Goal: Information Seeking & Learning: Learn about a topic

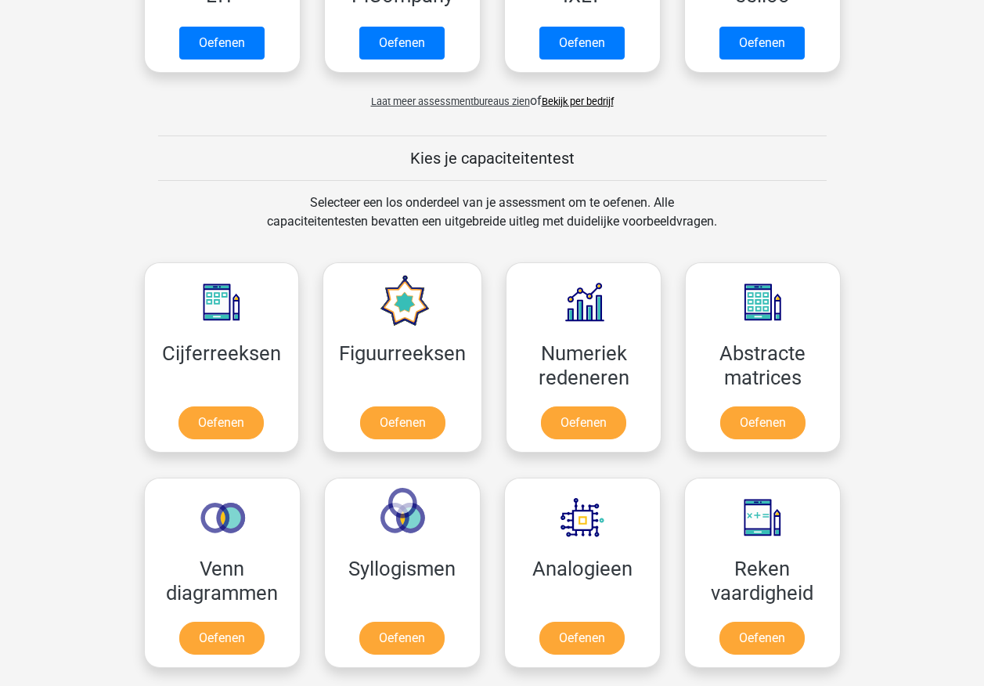
scroll to position [626, 0]
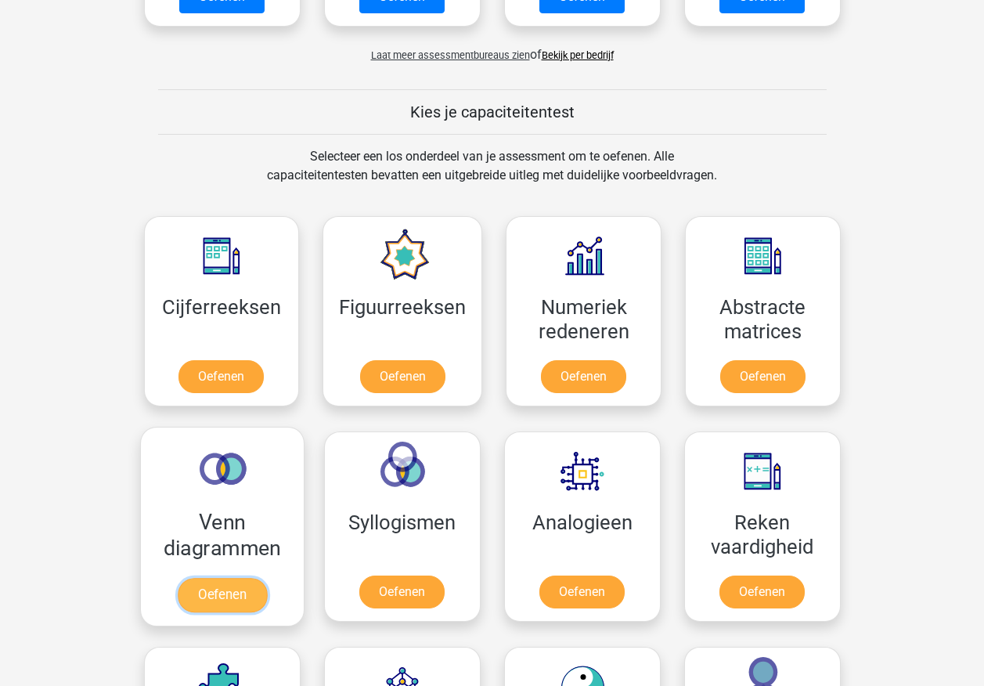
click at [200, 451] on link "Oefenen" at bounding box center [221, 595] width 89 height 34
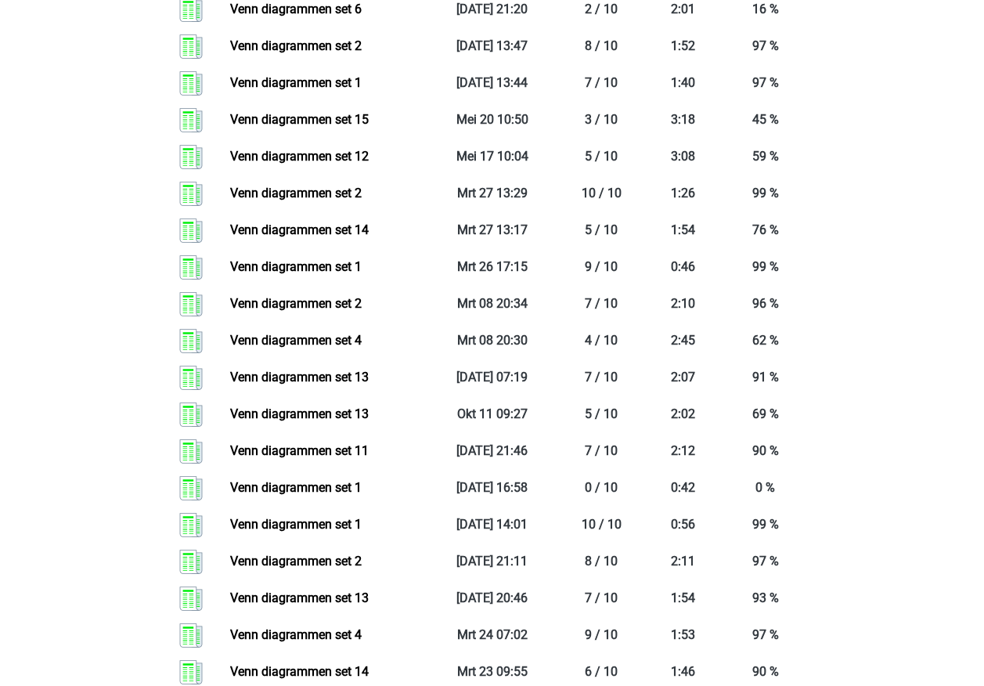
scroll to position [940, 0]
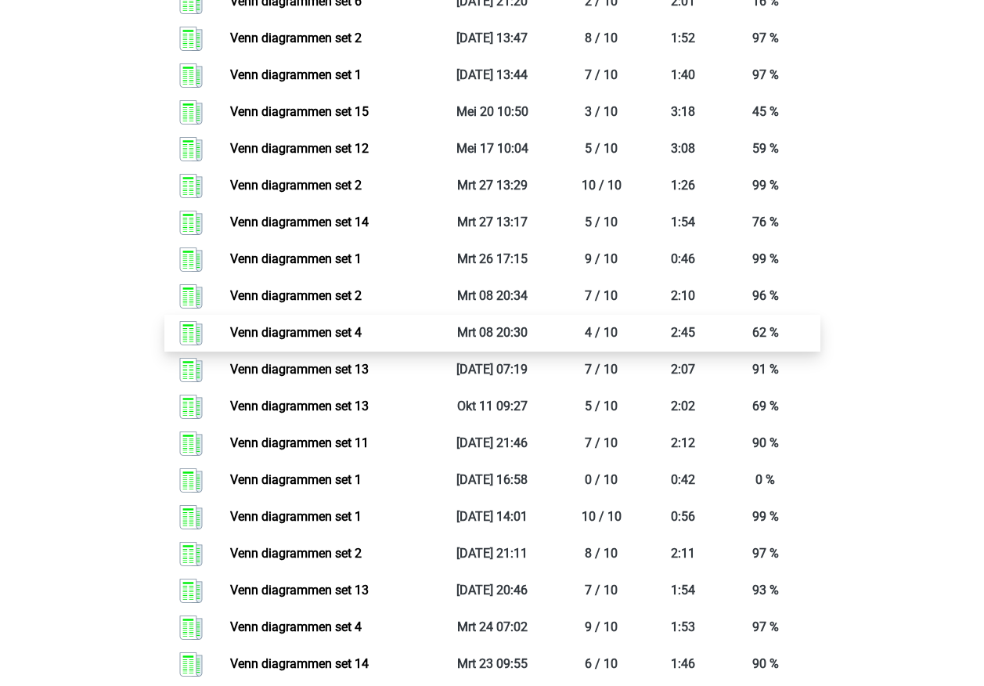
click at [328, 336] on link "Venn diagrammen set 4" at bounding box center [296, 332] width 132 height 15
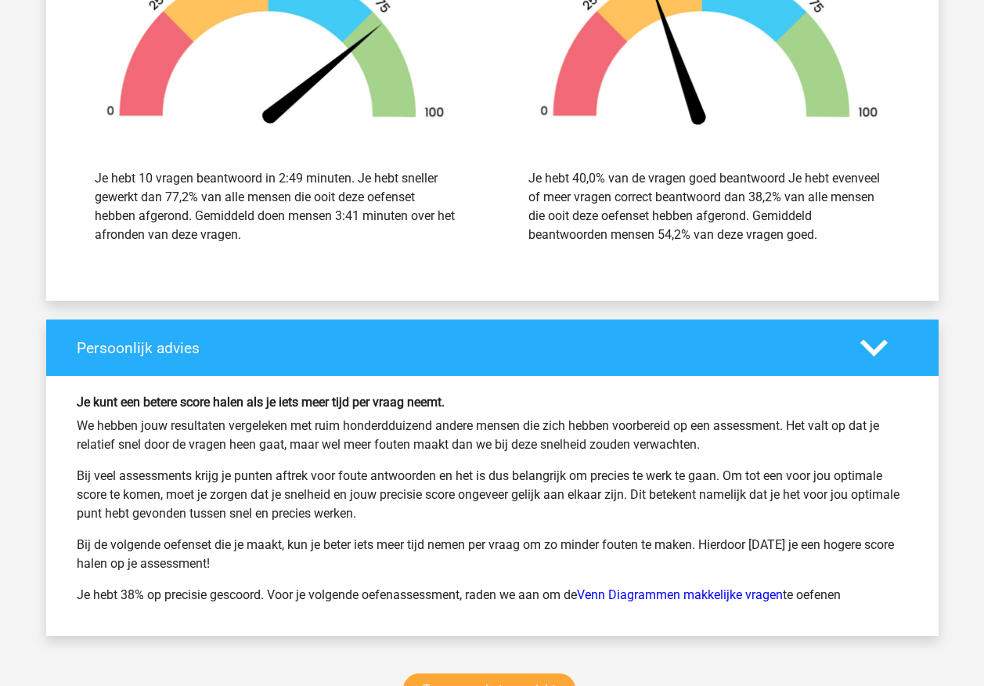
scroll to position [1958, 0]
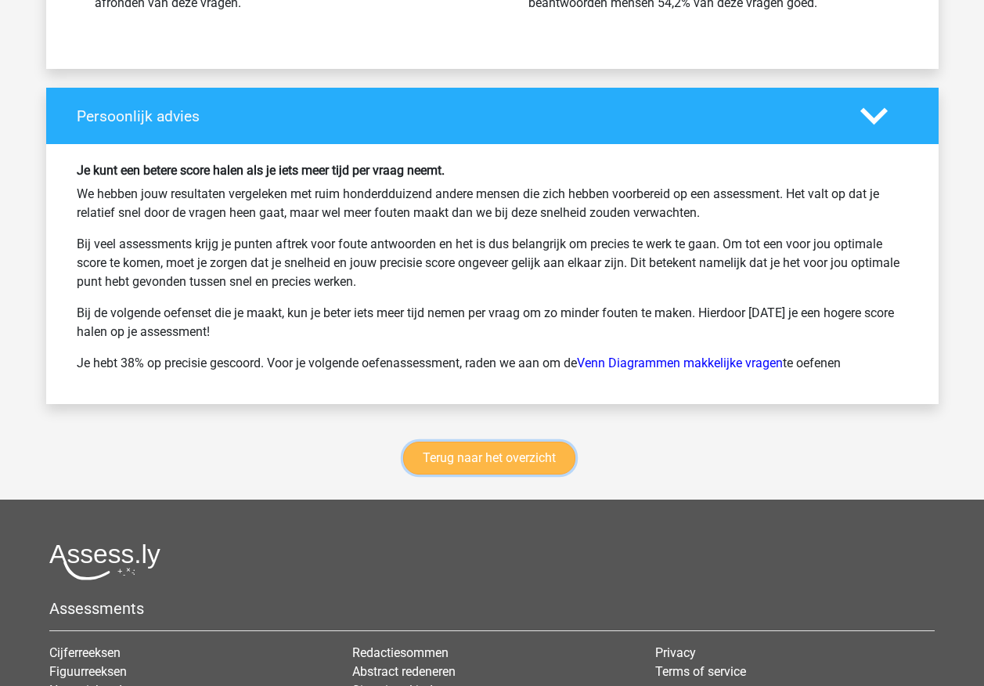
click at [433, 447] on link "Terug naar het overzicht" at bounding box center [489, 458] width 172 height 33
click at [434, 448] on link "Terug naar het overzicht" at bounding box center [489, 458] width 172 height 33
click at [476, 480] on div "Terug naar het overzicht" at bounding box center [492, 461] width 893 height 77
click at [477, 480] on div "Terug naar het overzicht" at bounding box center [492, 461] width 893 height 77
drag, startPoint x: 477, startPoint y: 480, endPoint x: 479, endPoint y: 460, distance: 19.7
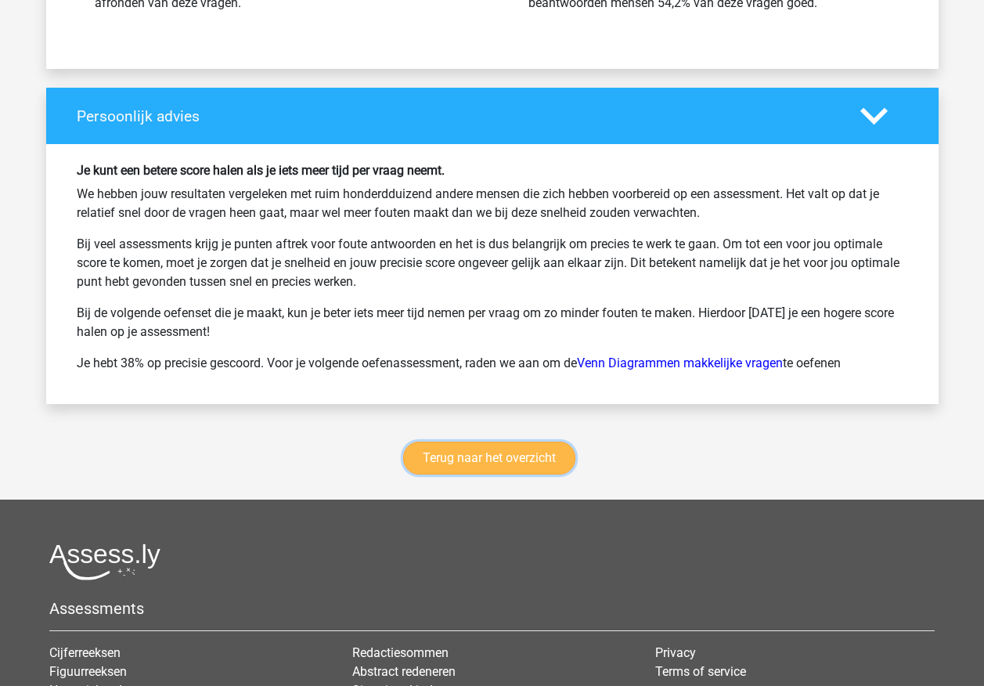
click at [479, 460] on link "Terug naar het overzicht" at bounding box center [489, 458] width 172 height 33
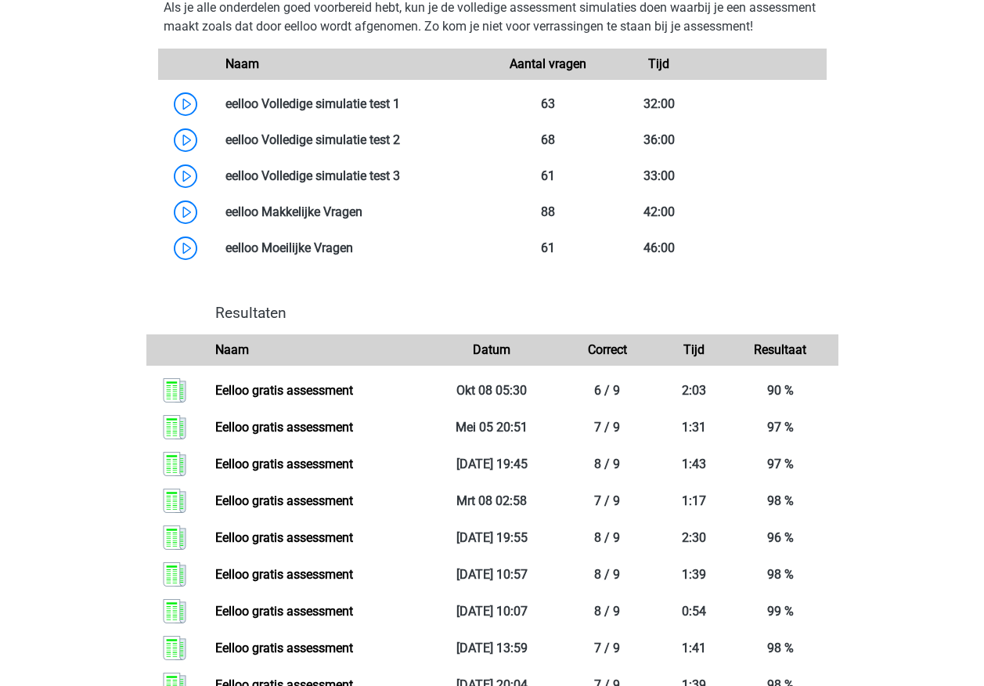
scroll to position [773, 0]
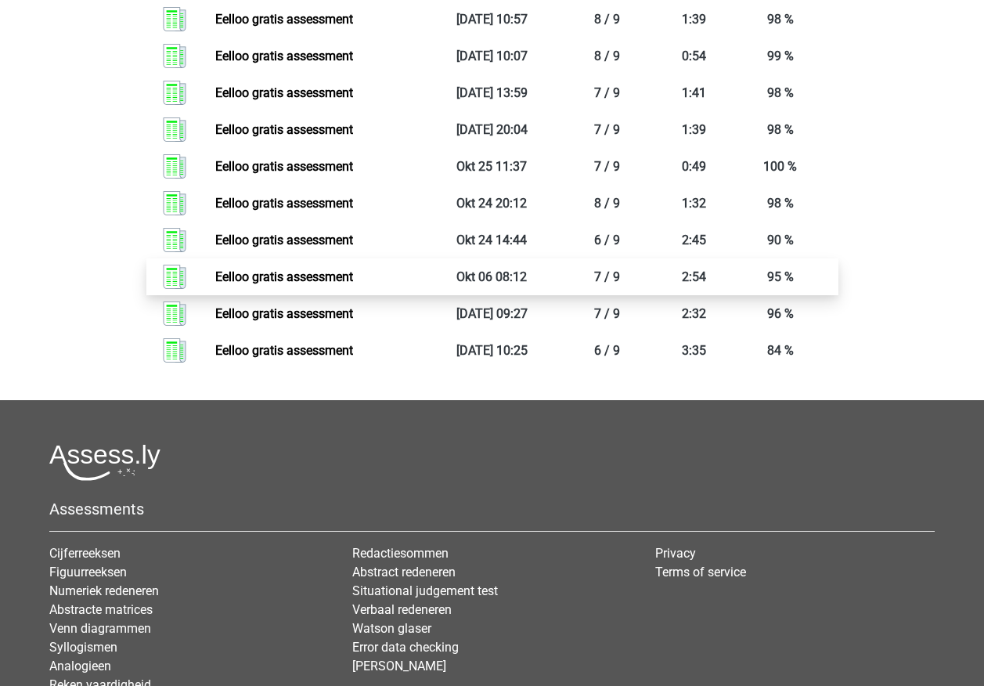
scroll to position [1634, 0]
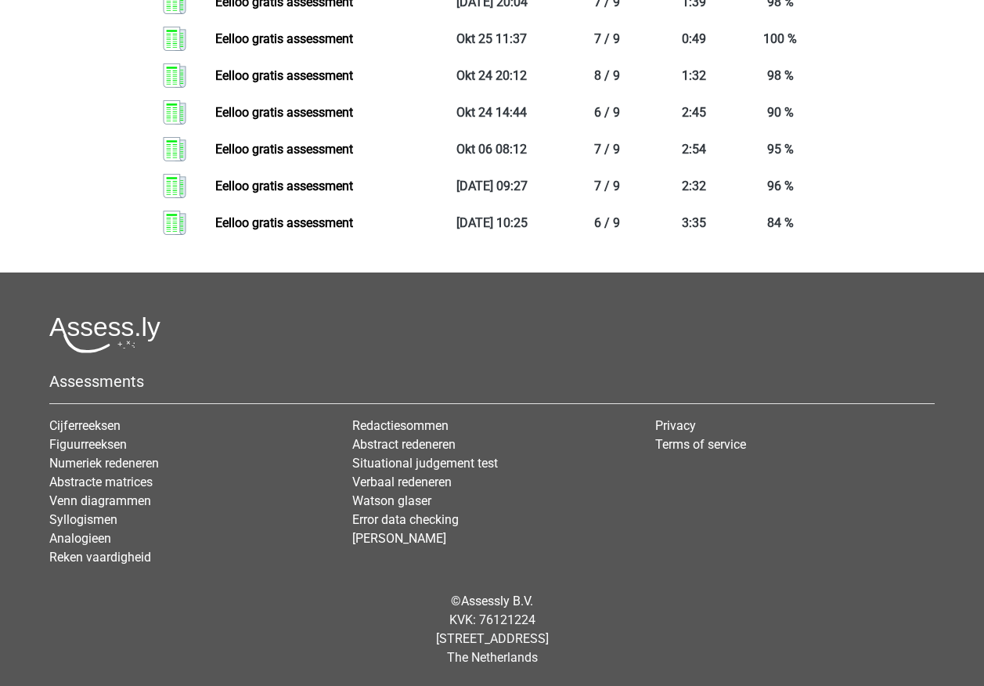
click at [90, 528] on li "Syllogismen" at bounding box center [189, 520] width 280 height 19
click at [88, 532] on link "Analogieen" at bounding box center [80, 538] width 62 height 15
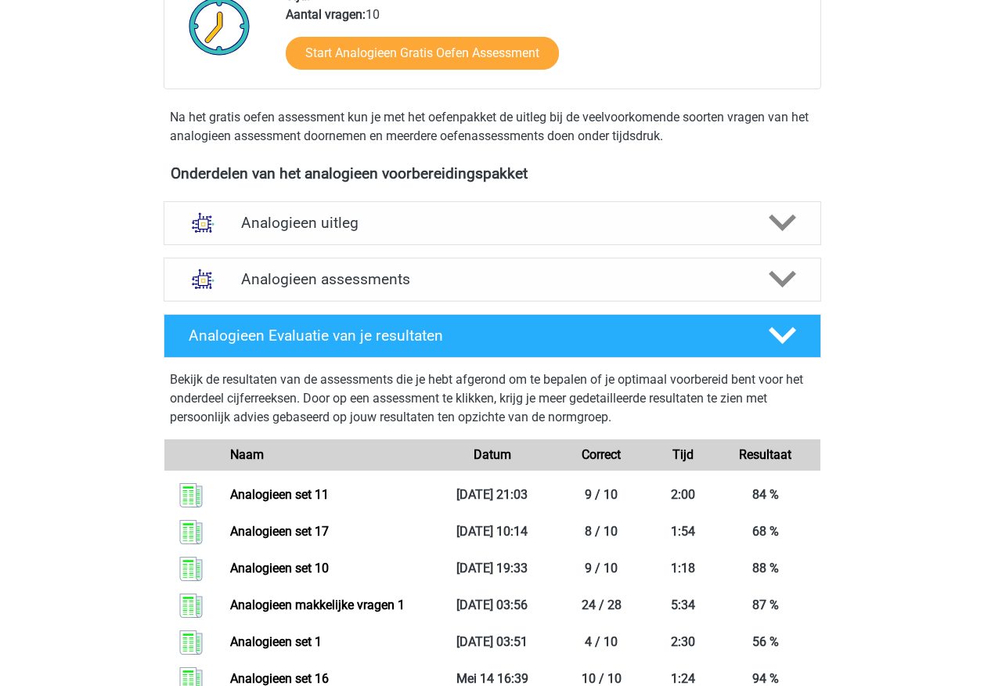
scroll to position [705, 0]
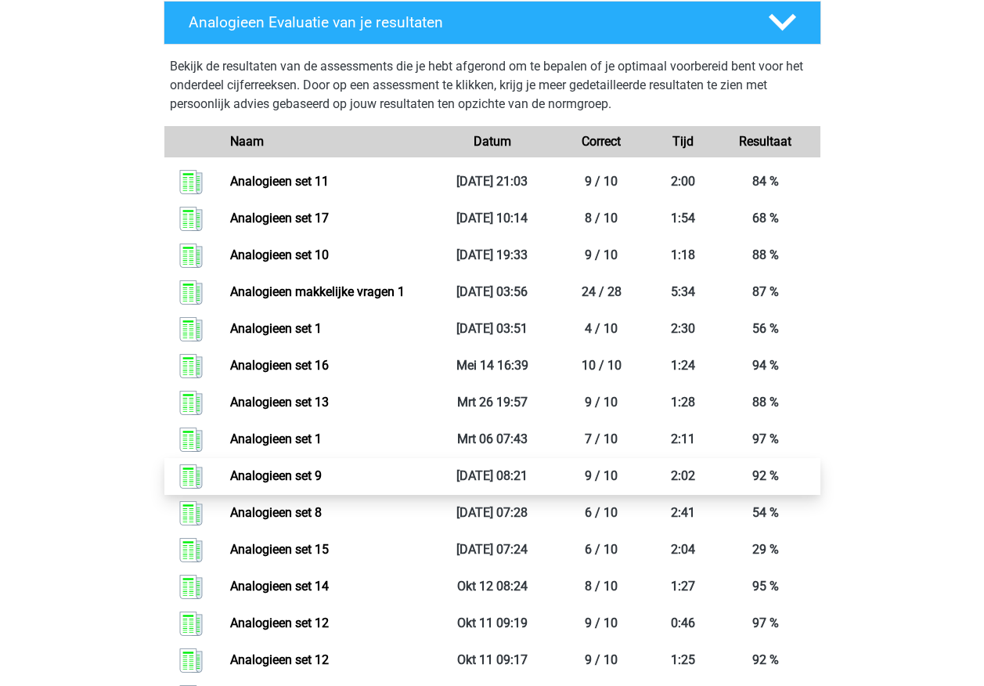
click at [303, 468] on link "Analogieen set 9" at bounding box center [276, 475] width 92 height 15
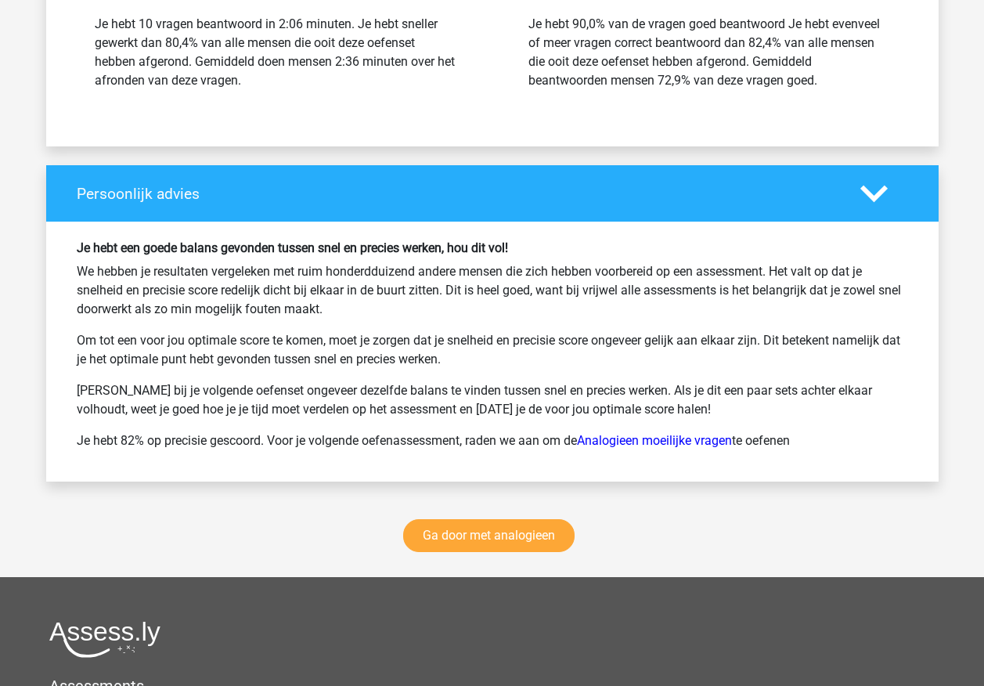
scroll to position [1958, 0]
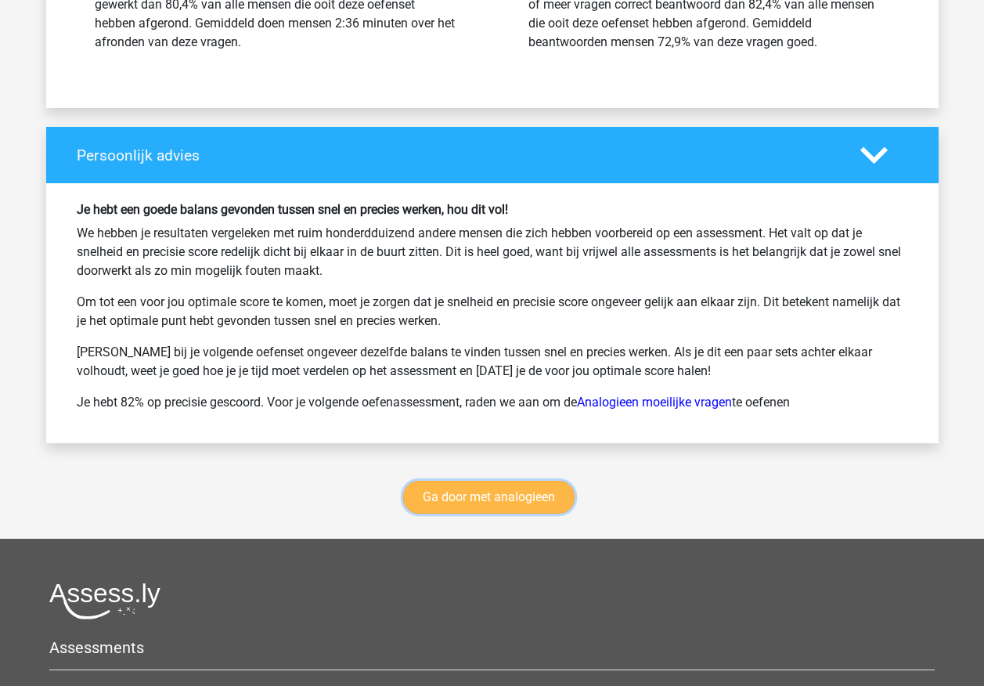
click at [471, 508] on link "Ga door met analogieen" at bounding box center [488, 497] width 171 height 33
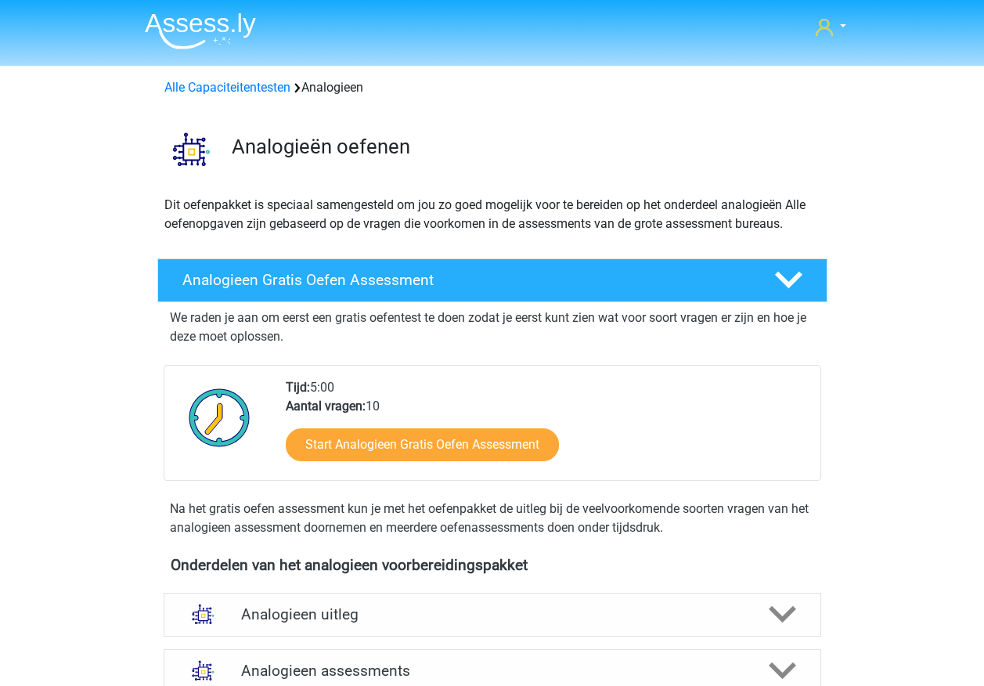
scroll to position [643, 0]
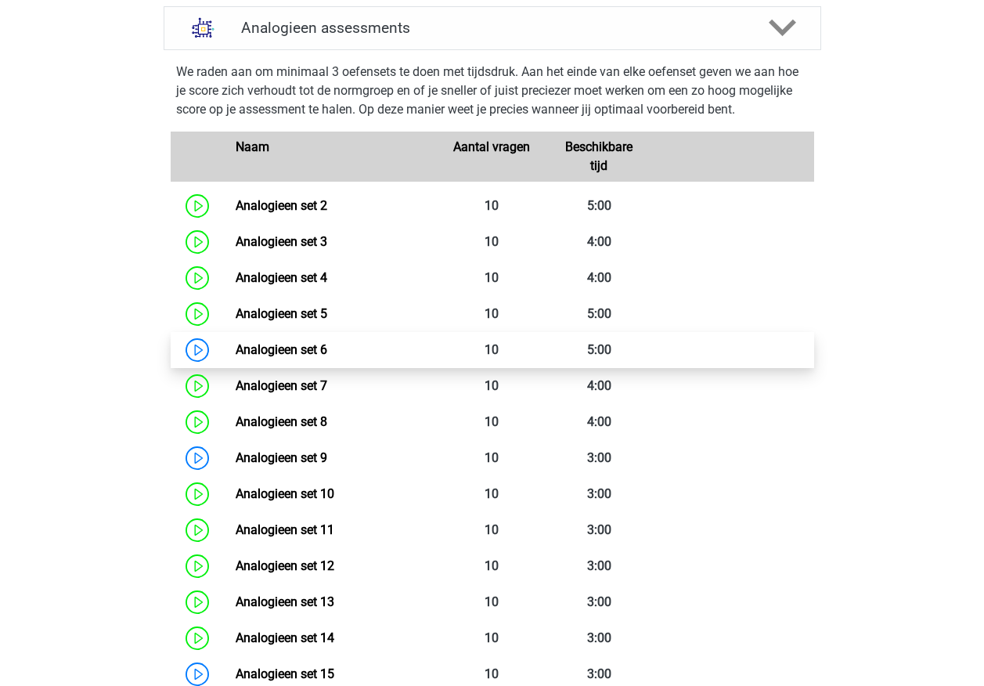
click at [288, 356] on link "Analogieen set 6" at bounding box center [282, 349] width 92 height 15
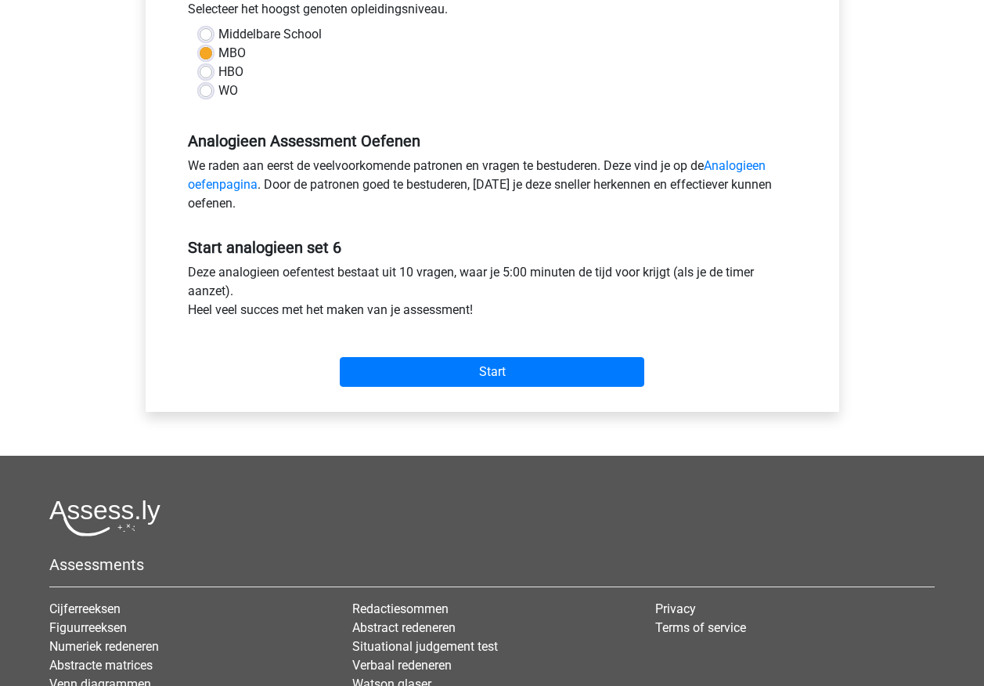
scroll to position [392, 0]
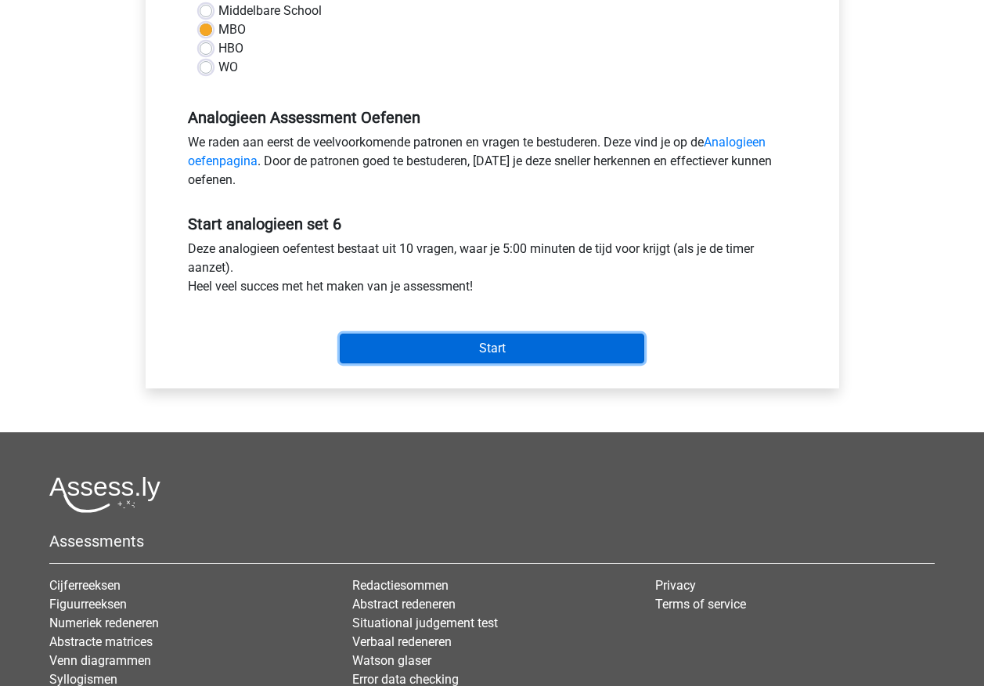
click at [388, 356] on input "Start" at bounding box center [492, 349] width 305 height 30
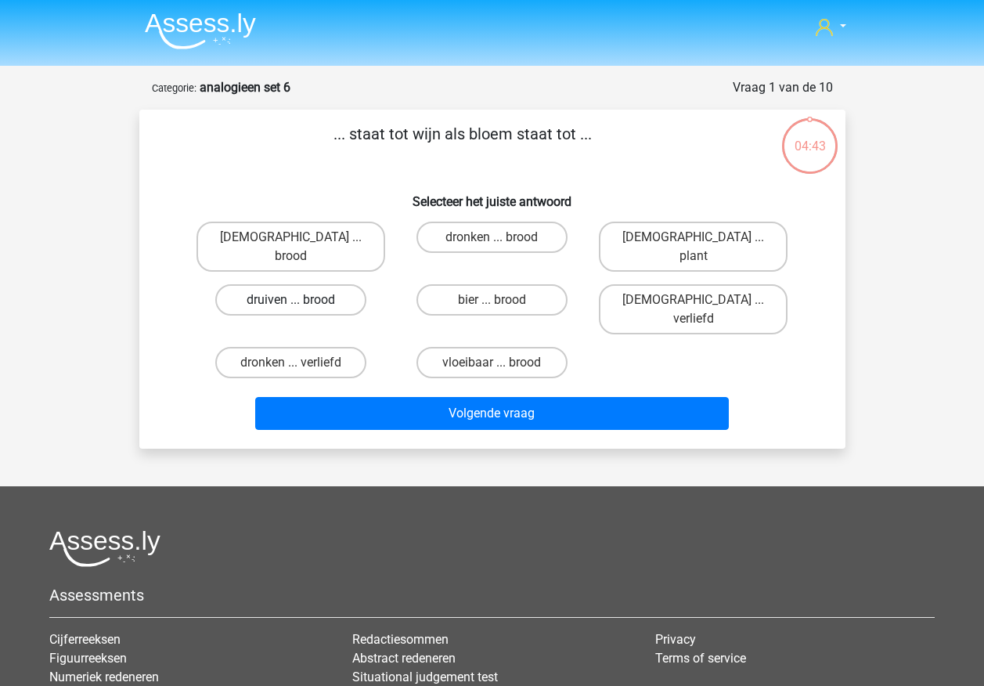
click at [288, 286] on label "druiven ... brood" at bounding box center [290, 299] width 151 height 31
click at [290, 300] on input "druiven ... brood" at bounding box center [295, 305] width 10 height 10
radio input "true"
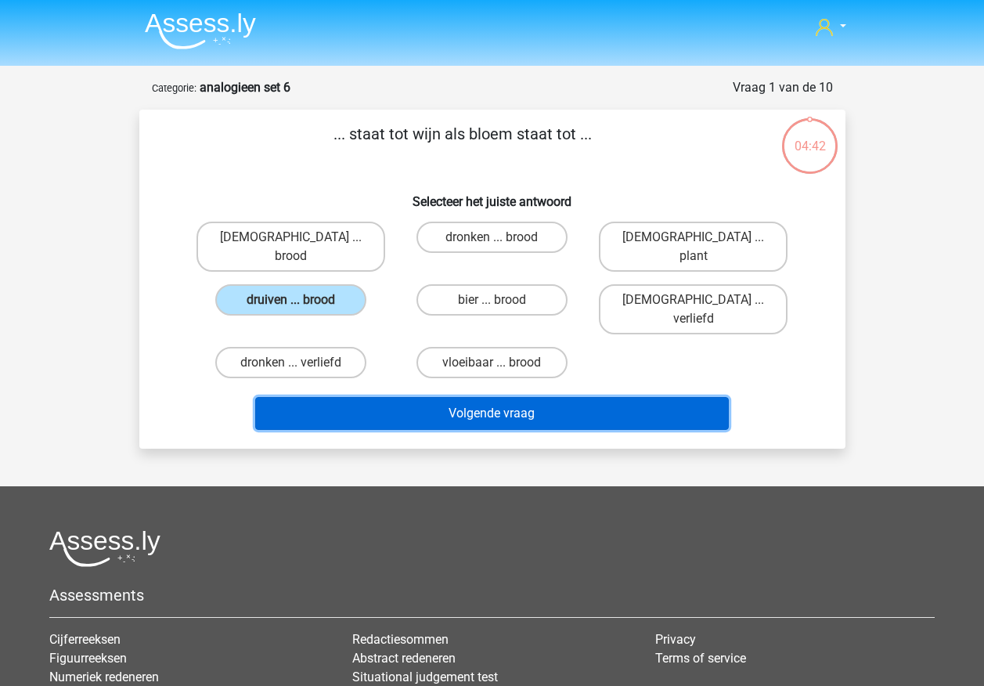
click at [348, 397] on button "Volgende vraag" at bounding box center [492, 413] width 474 height 33
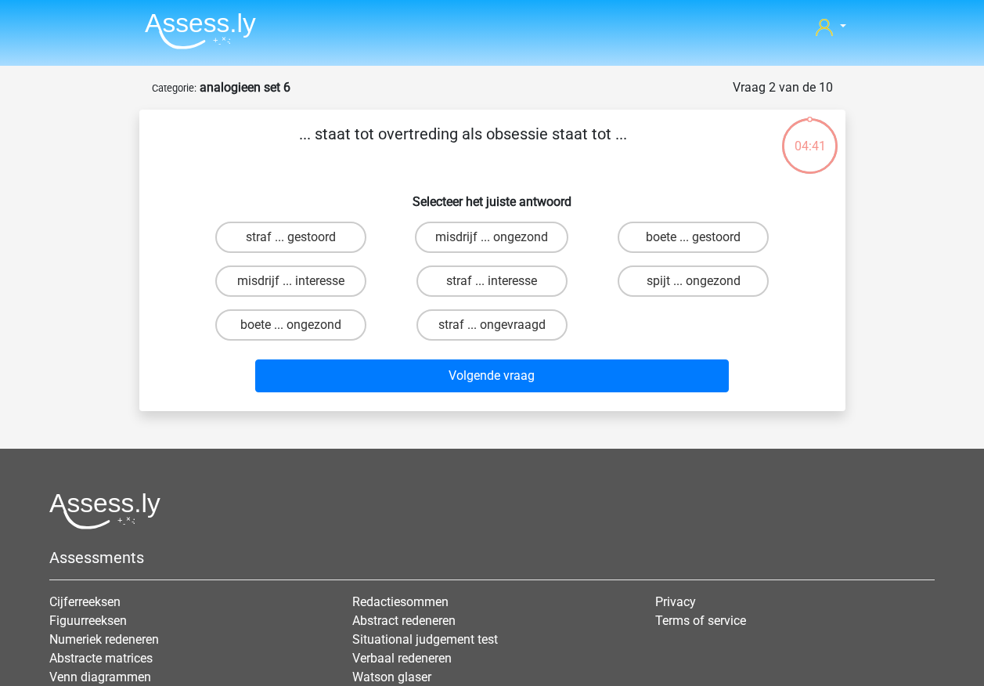
scroll to position [78, 0]
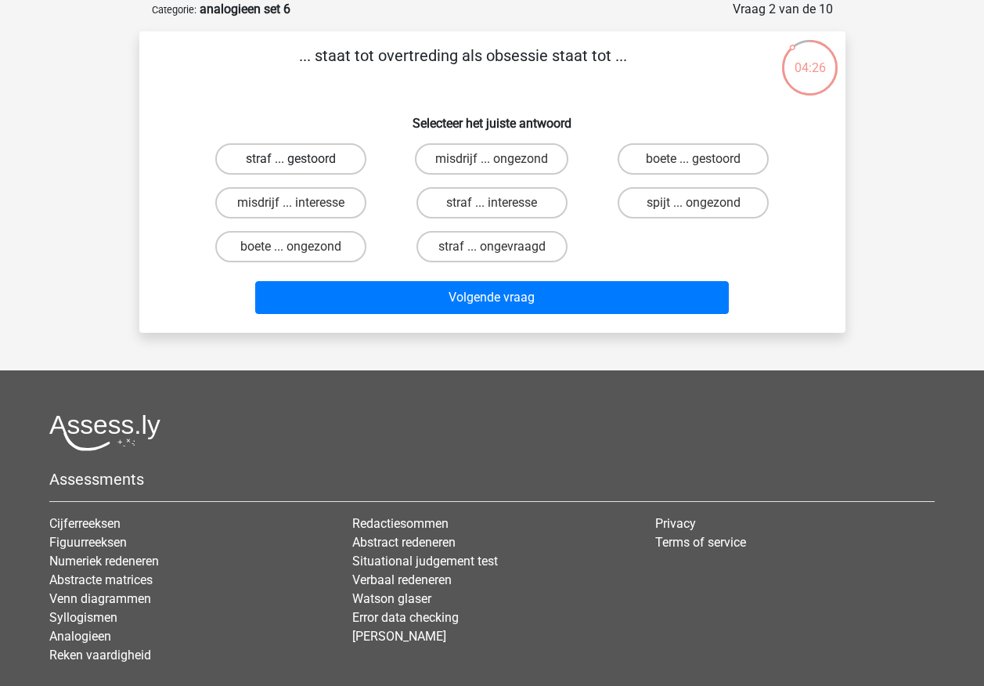
click at [336, 155] on label "straf ... gestoord" at bounding box center [290, 158] width 151 height 31
click at [301, 159] on input "straf ... gestoord" at bounding box center [295, 164] width 10 height 10
radio input "true"
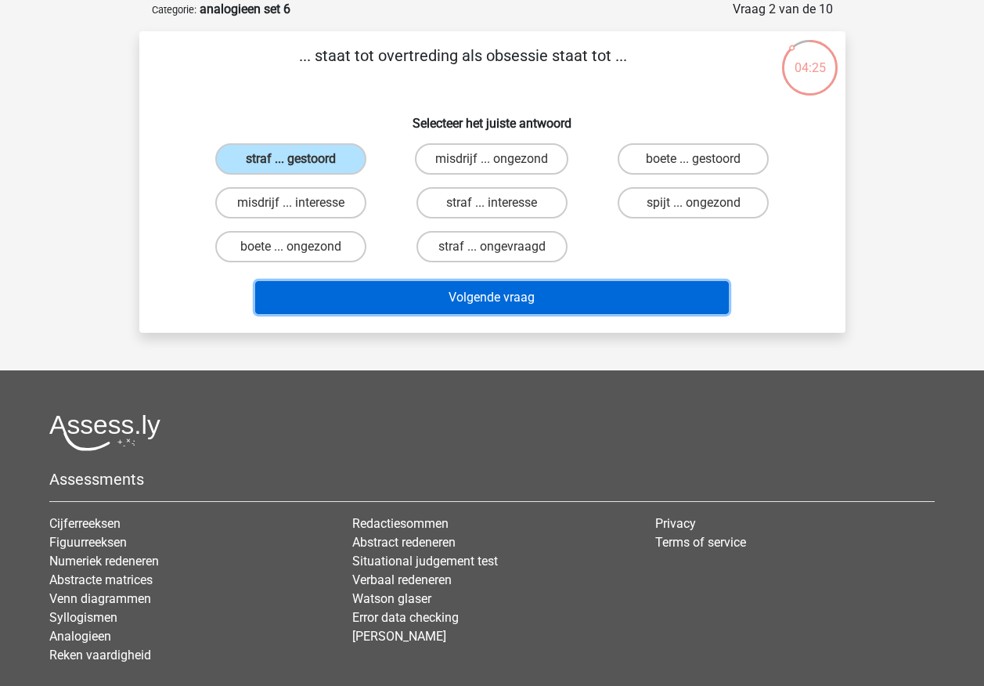
click at [355, 288] on button "Volgende vraag" at bounding box center [492, 297] width 474 height 33
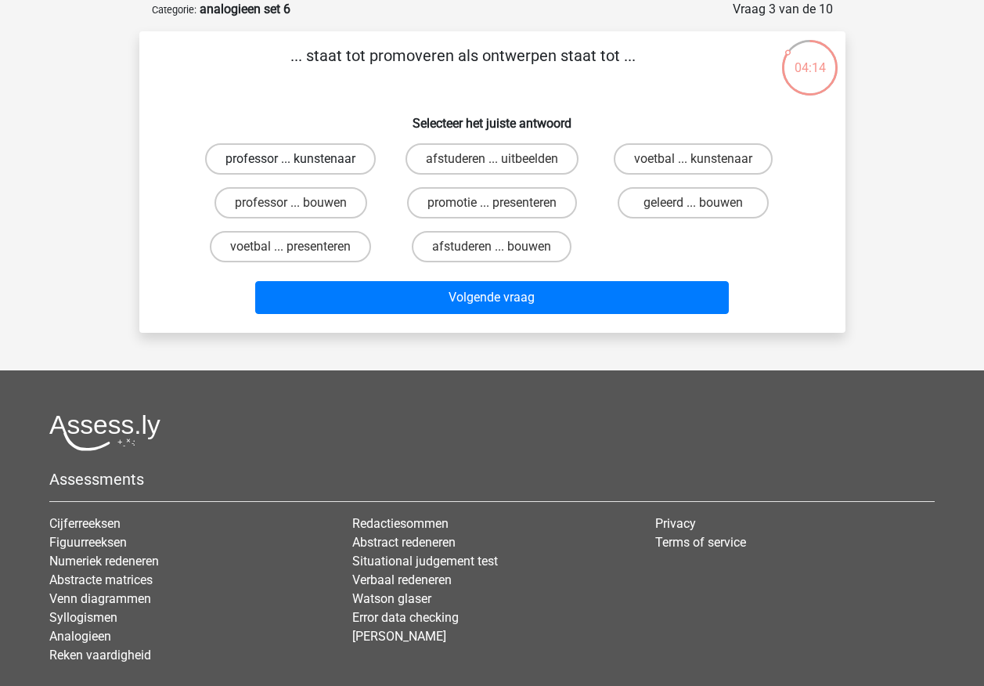
click at [307, 154] on label "professor ... kunstenaar" at bounding box center [290, 158] width 171 height 31
click at [301, 159] on input "professor ... kunstenaar" at bounding box center [295, 164] width 10 height 10
radio input "true"
click at [307, 154] on label "professor ... kunstenaar" at bounding box center [290, 158] width 171 height 31
click at [301, 159] on input "professor ... kunstenaar" at bounding box center [295, 164] width 10 height 10
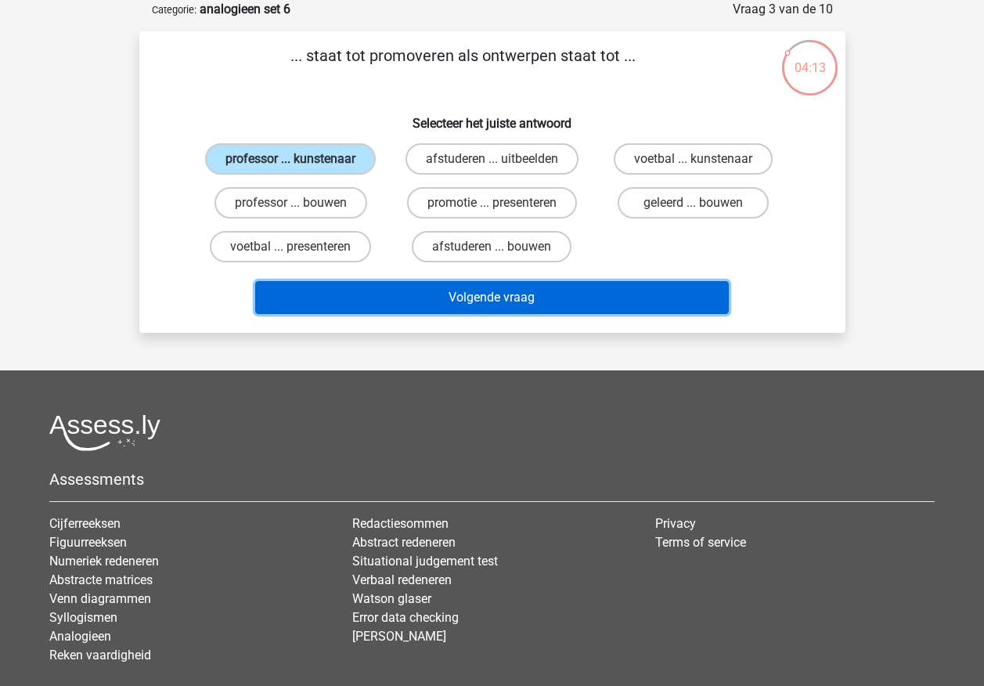
click at [377, 293] on button "Volgende vraag" at bounding box center [492, 297] width 474 height 33
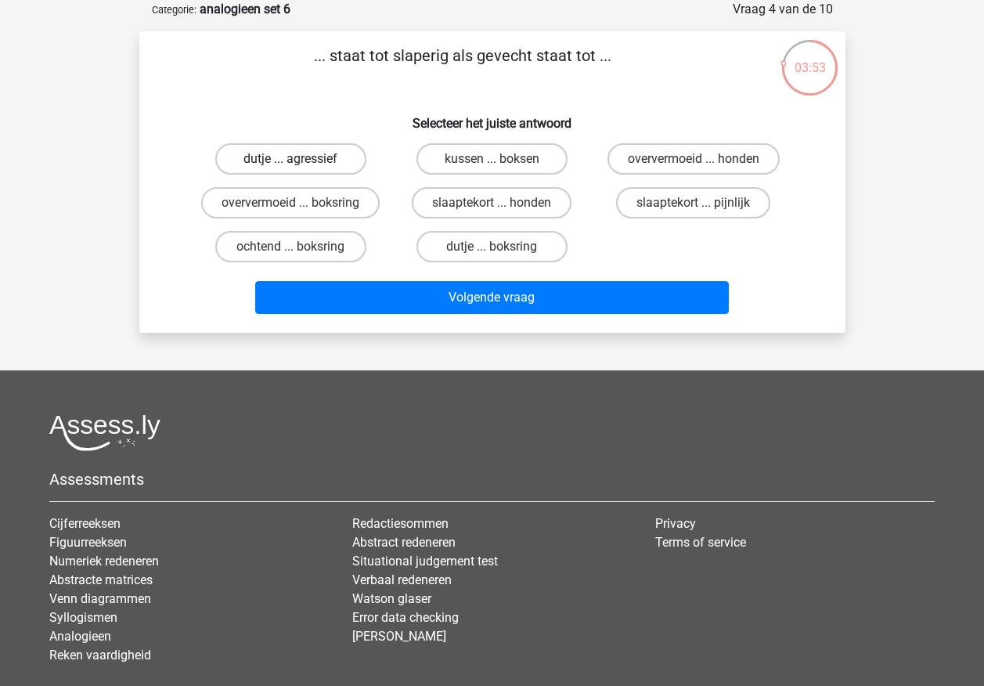
click at [317, 155] on label "dutje ... agressief" at bounding box center [290, 158] width 151 height 31
click at [301, 159] on input "dutje ... agressief" at bounding box center [295, 164] width 10 height 10
radio input "true"
click at [317, 155] on label "dutje ... agressief" at bounding box center [290, 158] width 151 height 31
click at [301, 159] on input "dutje ... agressief" at bounding box center [295, 164] width 10 height 10
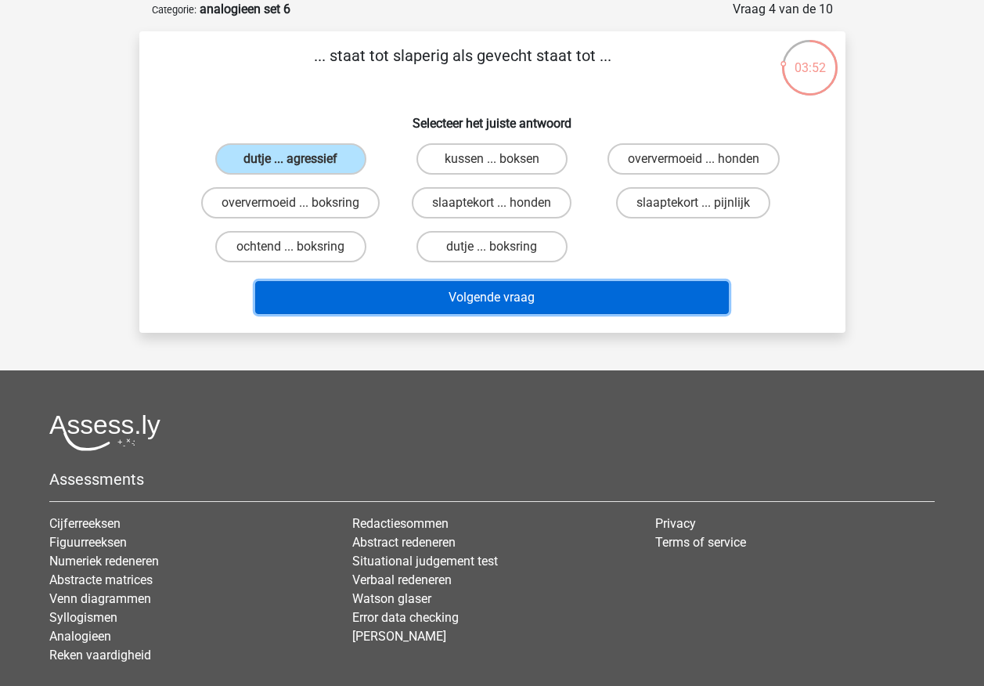
click at [355, 290] on button "Volgende vraag" at bounding box center [492, 297] width 474 height 33
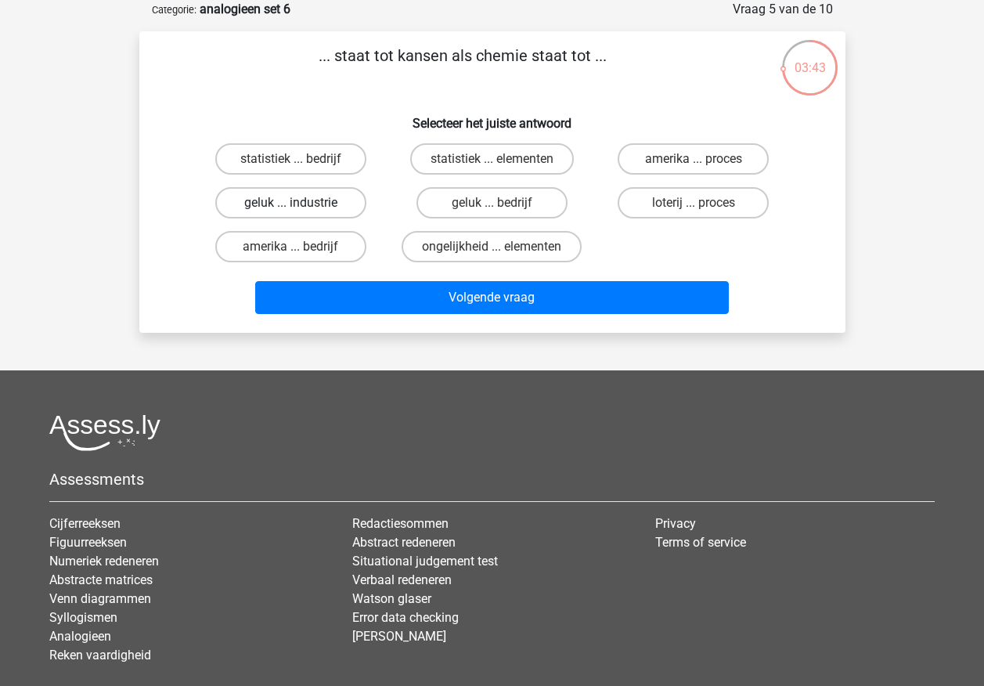
click at [305, 204] on label "geluk ... industrie" at bounding box center [290, 202] width 151 height 31
click at [301, 204] on input "geluk ... industrie" at bounding box center [295, 208] width 10 height 10
radio input "true"
click at [305, 204] on label "geluk ... industrie" at bounding box center [290, 202] width 151 height 31
click at [301, 204] on input "geluk ... industrie" at bounding box center [295, 208] width 10 height 10
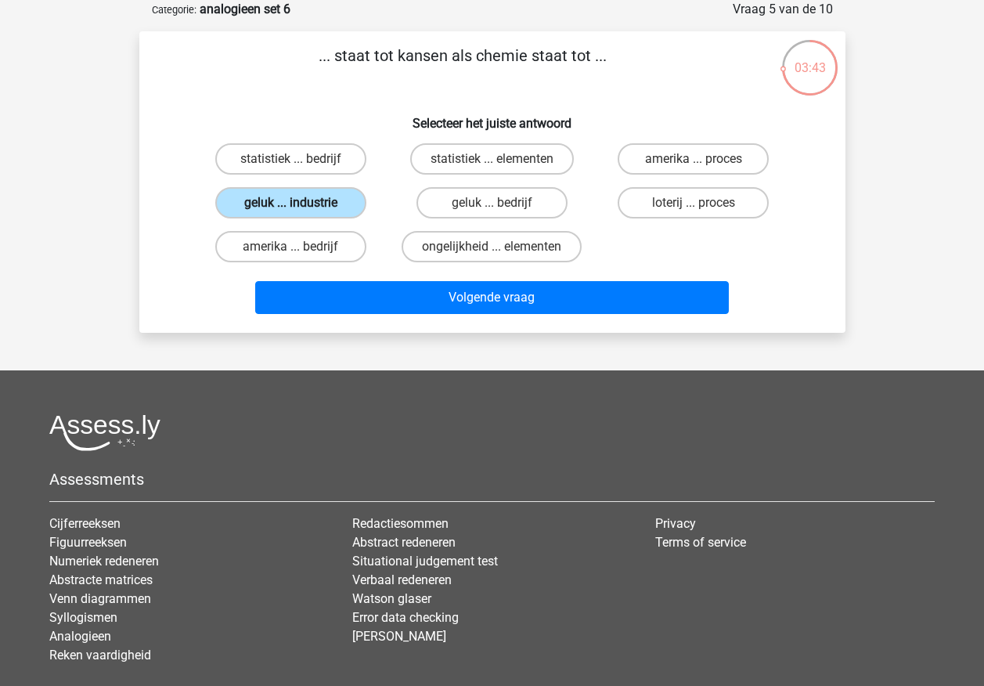
click at [305, 204] on label "geluk ... industrie" at bounding box center [290, 202] width 151 height 31
click at [301, 204] on input "geluk ... industrie" at bounding box center [295, 208] width 10 height 10
click at [641, 200] on label "loterij ... proces" at bounding box center [693, 202] width 151 height 31
click at [694, 203] on input "loterij ... proces" at bounding box center [699, 208] width 10 height 10
radio input "true"
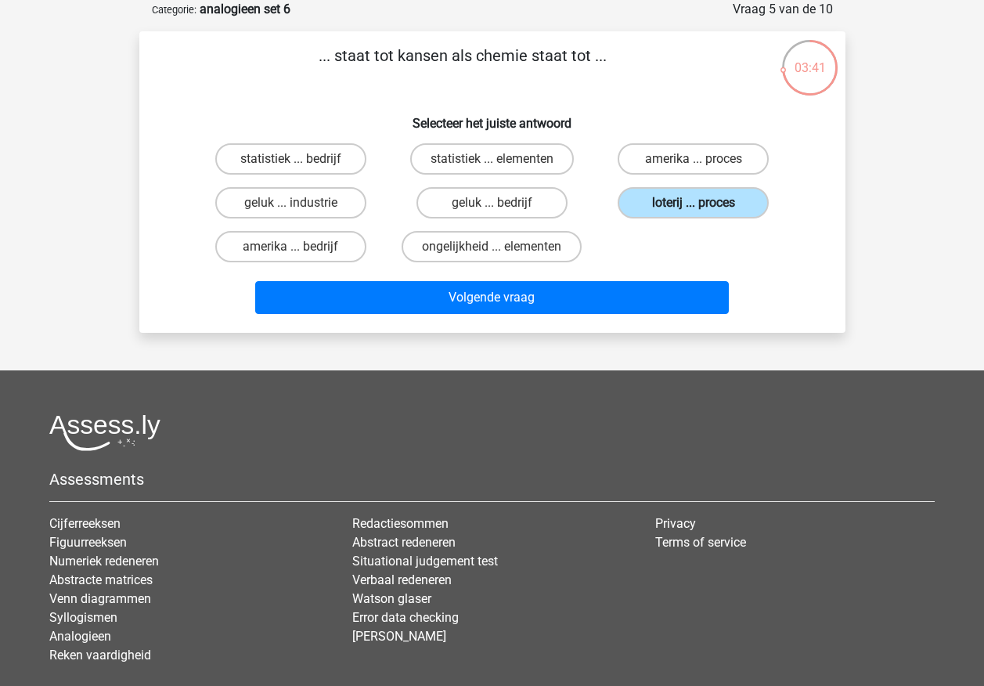
click at [641, 200] on label "loterij ... proces" at bounding box center [693, 202] width 151 height 31
click at [694, 203] on input "loterij ... proces" at bounding box center [699, 208] width 10 height 10
drag, startPoint x: 605, startPoint y: 265, endPoint x: 604, endPoint y: 275, distance: 9.4
click at [604, 265] on div "statistiek ... bedrijf statistiek ... elementen amerika ... proces geluk ... in…" at bounding box center [492, 203] width 604 height 132
click at [605, 280] on div "Volgende vraag" at bounding box center [492, 295] width 656 height 52
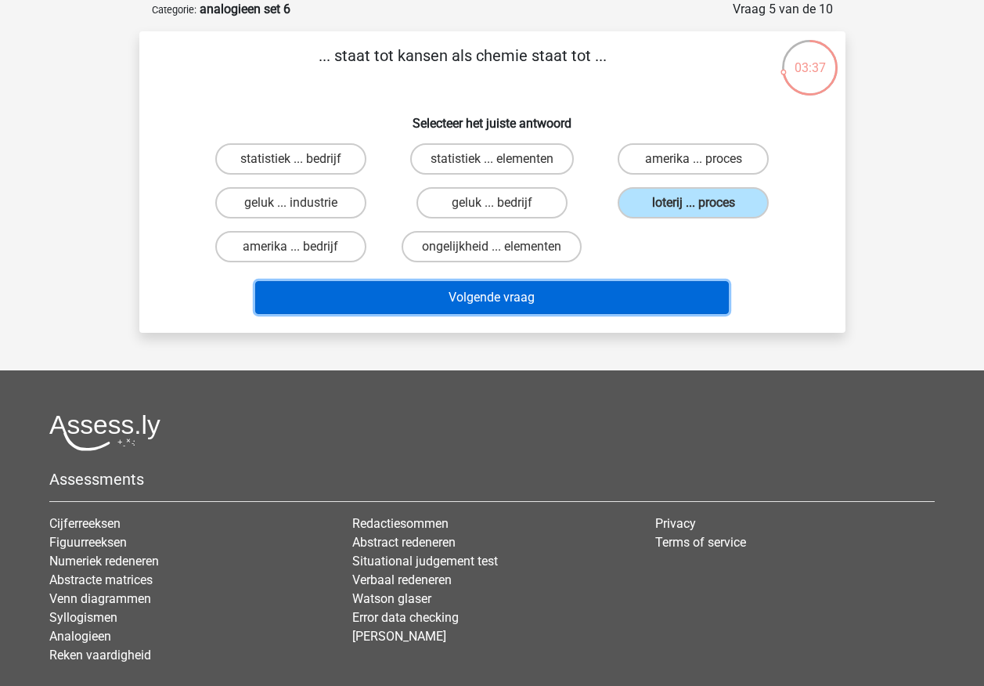
click at [477, 290] on button "Volgende vraag" at bounding box center [492, 297] width 474 height 33
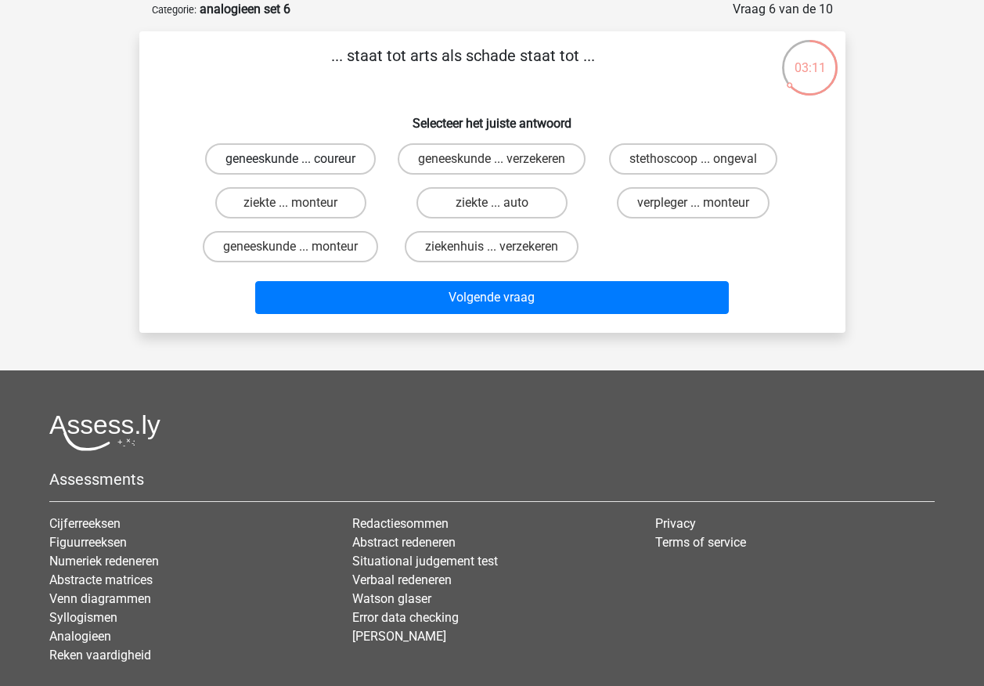
click at [323, 156] on label "geneeskunde ... coureur" at bounding box center [290, 158] width 171 height 31
click at [301, 159] on input "geneeskunde ... coureur" at bounding box center [295, 164] width 10 height 10
radio input "true"
click at [323, 156] on label "geneeskunde ... coureur" at bounding box center [290, 158] width 171 height 31
click at [301, 159] on input "geneeskunde ... coureur" at bounding box center [295, 164] width 10 height 10
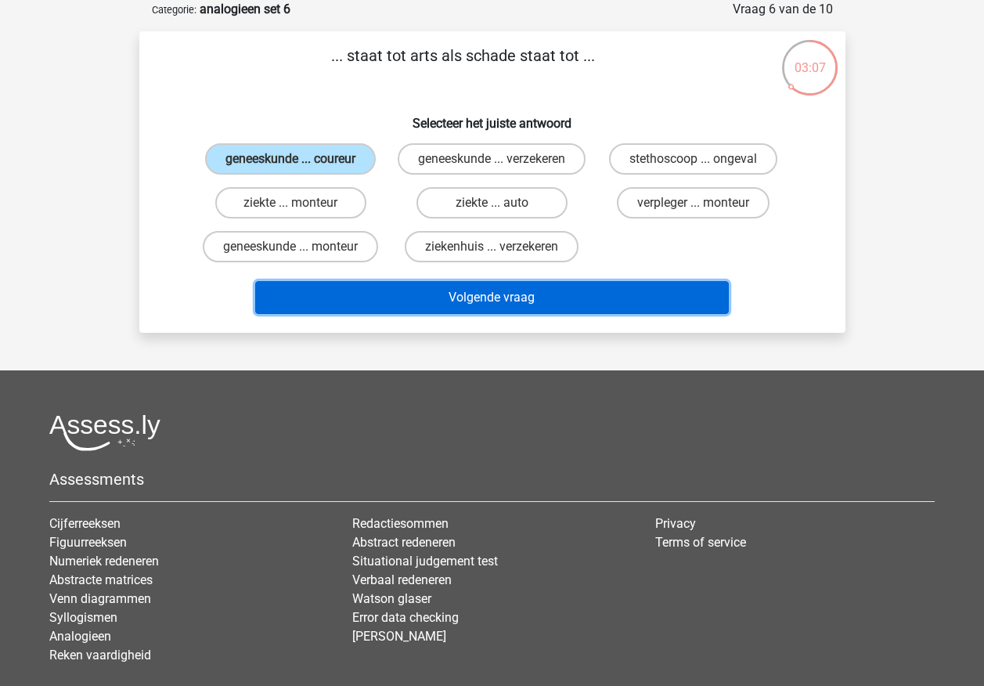
click at [397, 314] on button "Volgende vraag" at bounding box center [492, 297] width 474 height 33
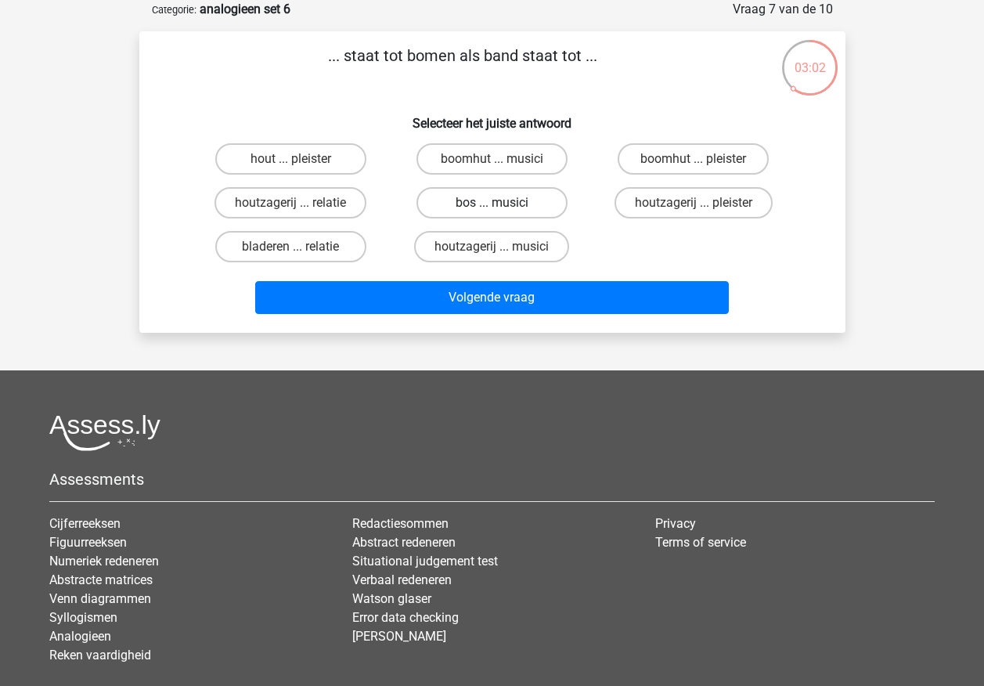
click at [537, 214] on label "bos ... musici" at bounding box center [492, 202] width 151 height 31
click at [502, 213] on input "bos ... musici" at bounding box center [497, 208] width 10 height 10
radio input "true"
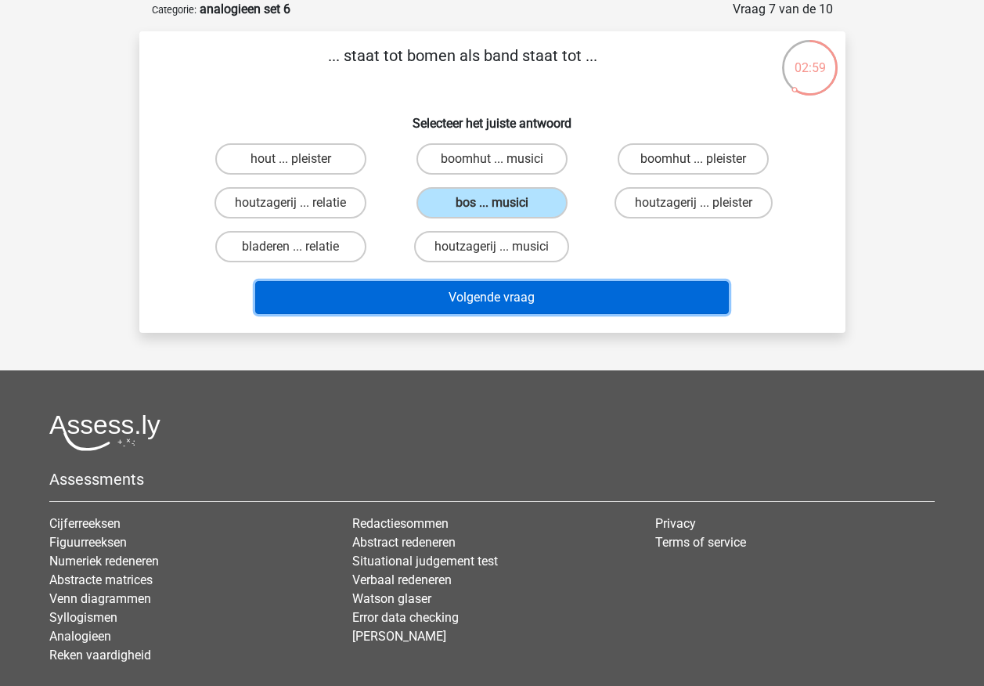
click at [505, 293] on button "Volgende vraag" at bounding box center [492, 297] width 474 height 33
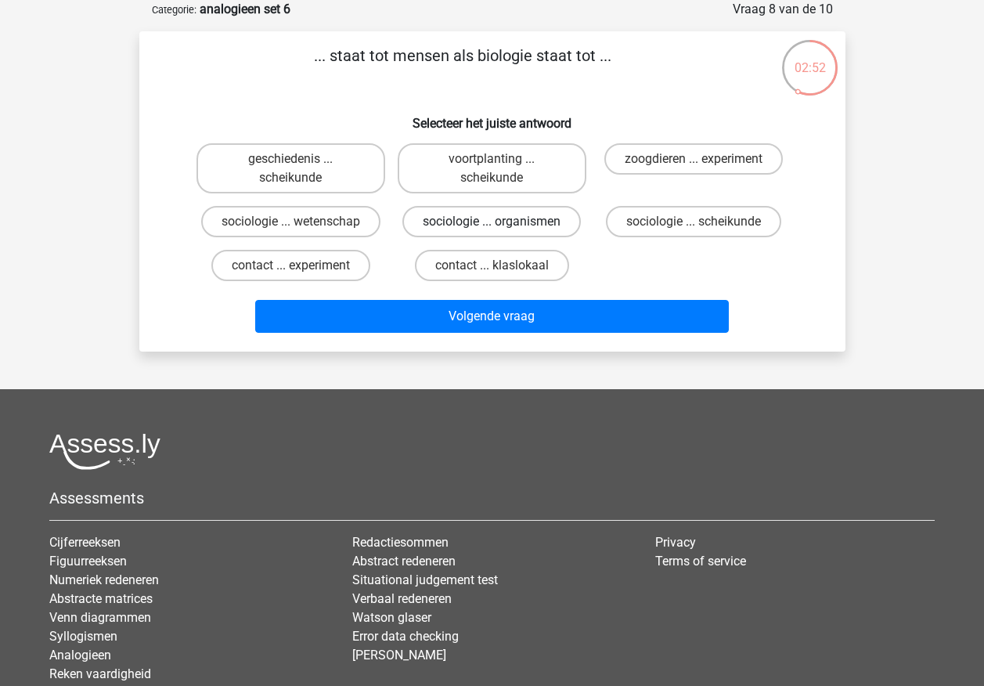
click at [464, 227] on label "sociologie ... organismen" at bounding box center [491, 221] width 179 height 31
click at [492, 227] on input "sociologie ... organismen" at bounding box center [497, 227] width 10 height 10
radio input "true"
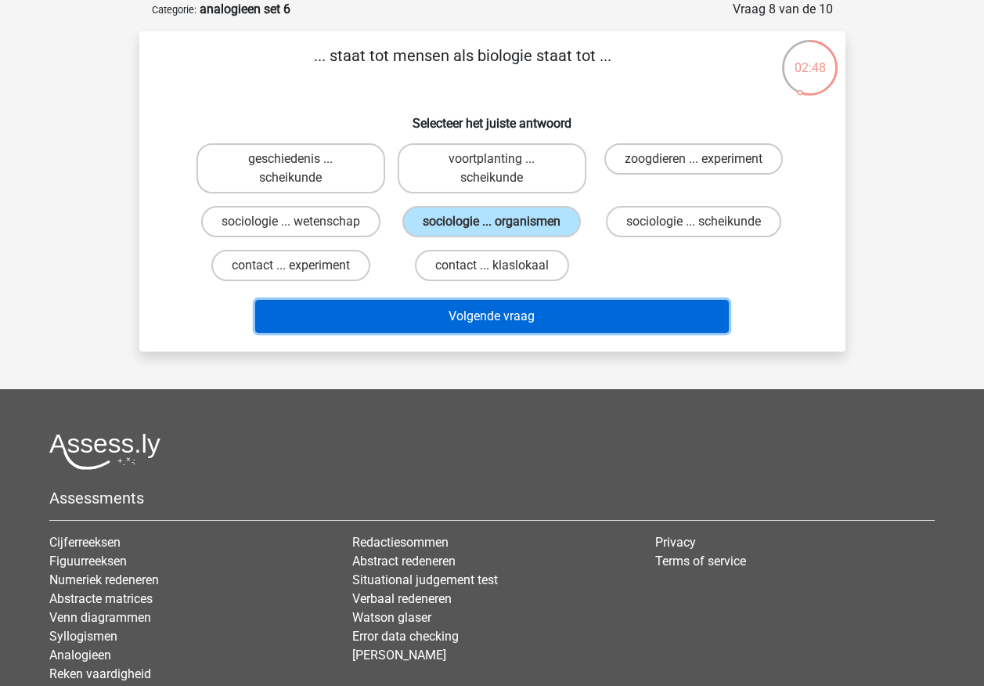
click at [451, 316] on button "Volgende vraag" at bounding box center [492, 316] width 474 height 33
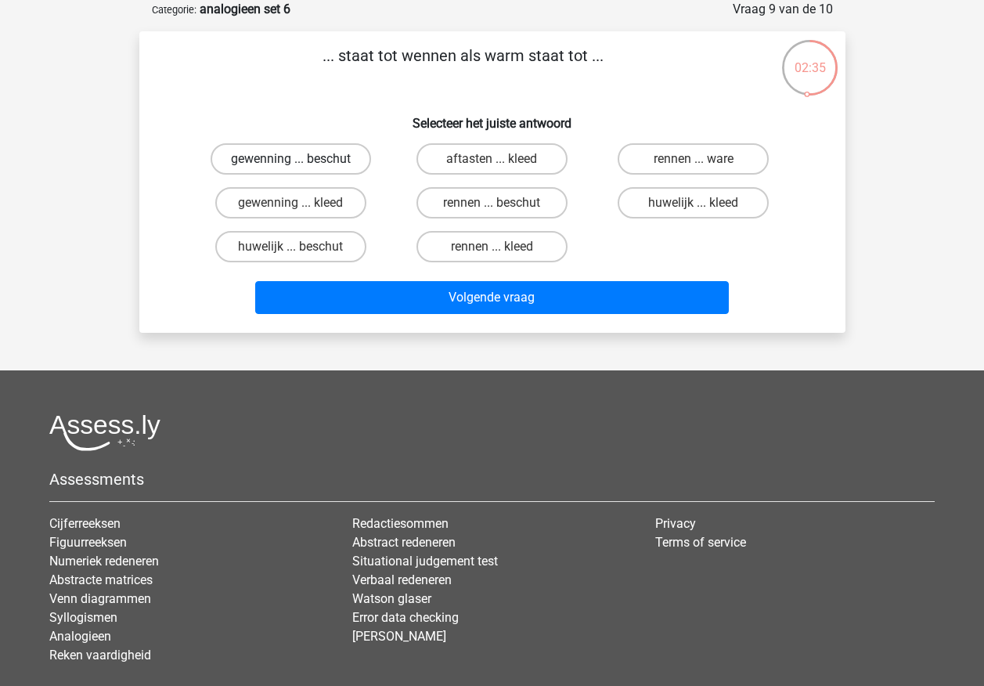
click at [313, 155] on label "gewenning ... beschut" at bounding box center [291, 158] width 161 height 31
click at [301, 159] on input "gewenning ... beschut" at bounding box center [295, 164] width 10 height 10
radio input "true"
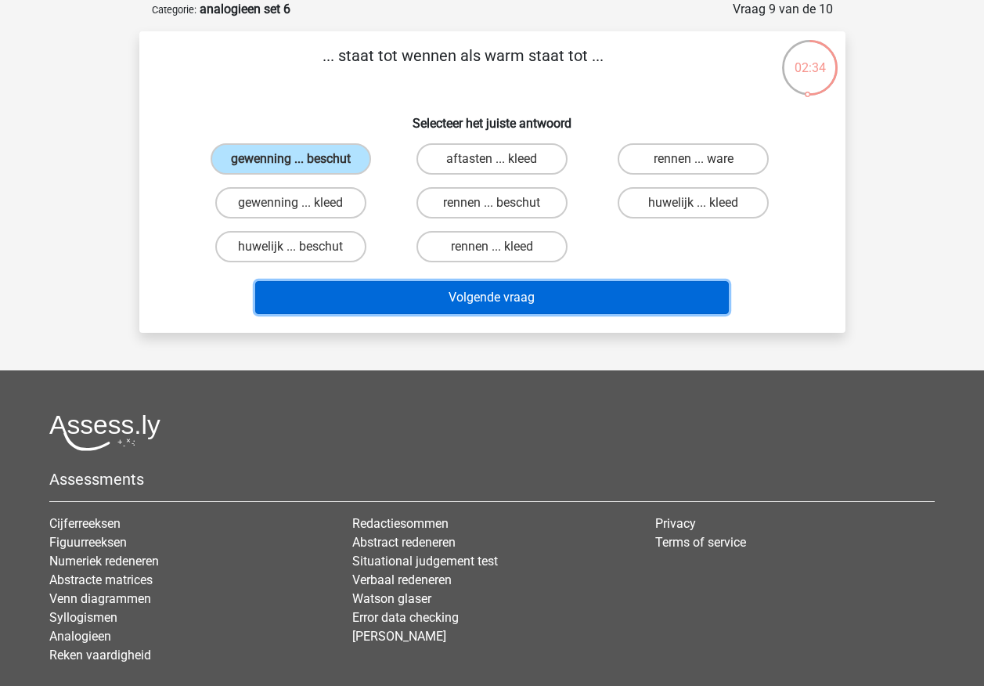
click at [388, 292] on button "Volgende vraag" at bounding box center [492, 297] width 474 height 33
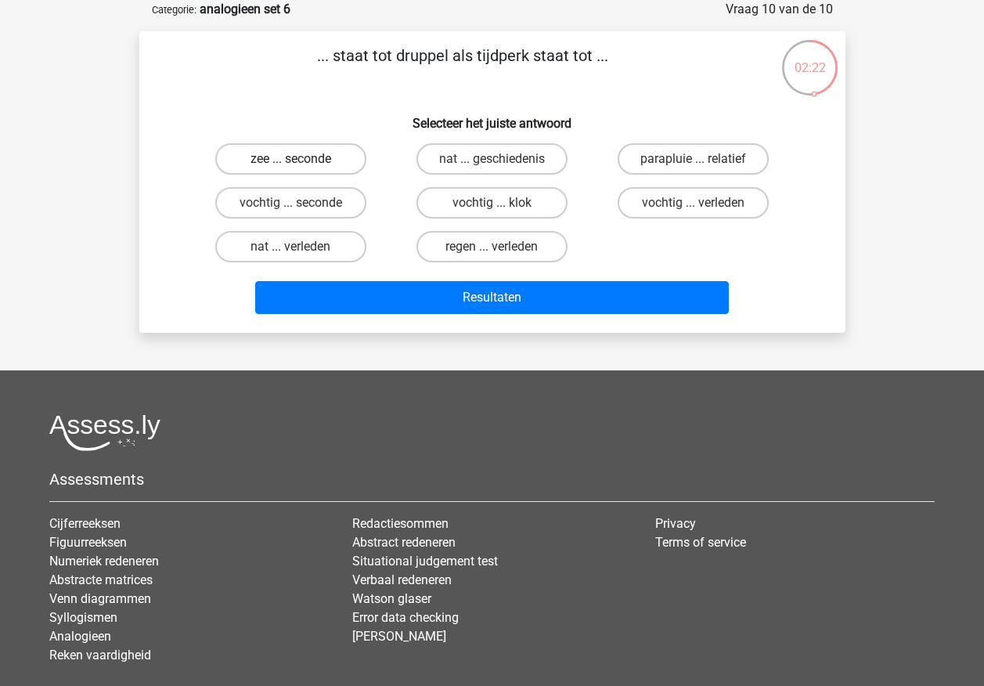
click at [329, 155] on label "zee ... seconde" at bounding box center [290, 158] width 151 height 31
click at [301, 159] on input "zee ... seconde" at bounding box center [295, 164] width 10 height 10
radio input "true"
click at [372, 324] on div "... staat tot druppel als tijdperk staat tot ... Selecteer het juiste antwoord …" at bounding box center [492, 181] width 706 height 301
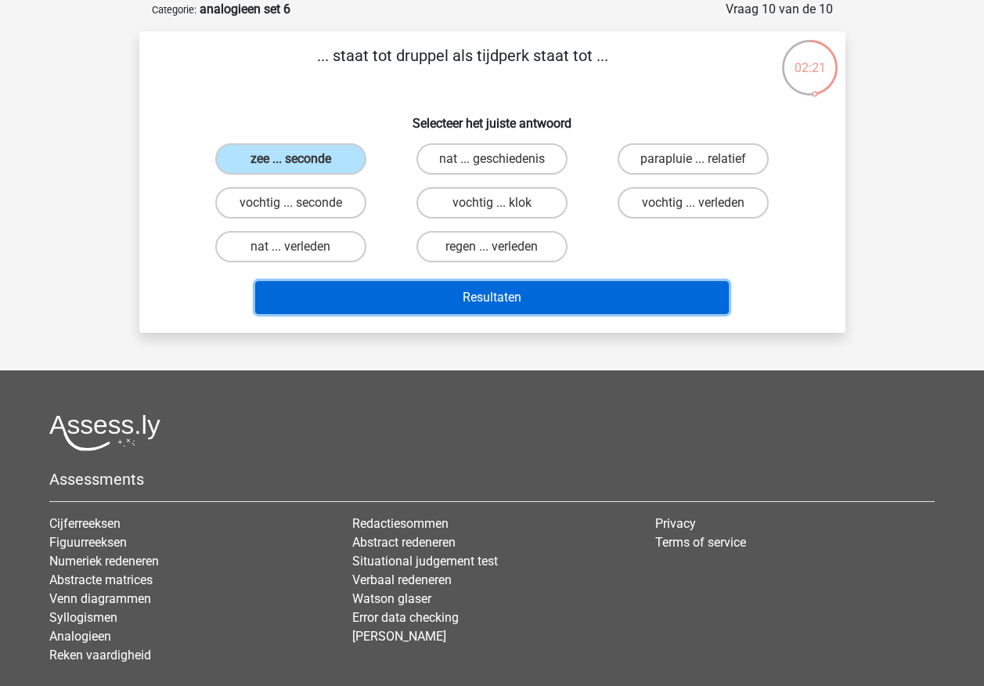
click at [376, 305] on button "Resultaten" at bounding box center [492, 297] width 474 height 33
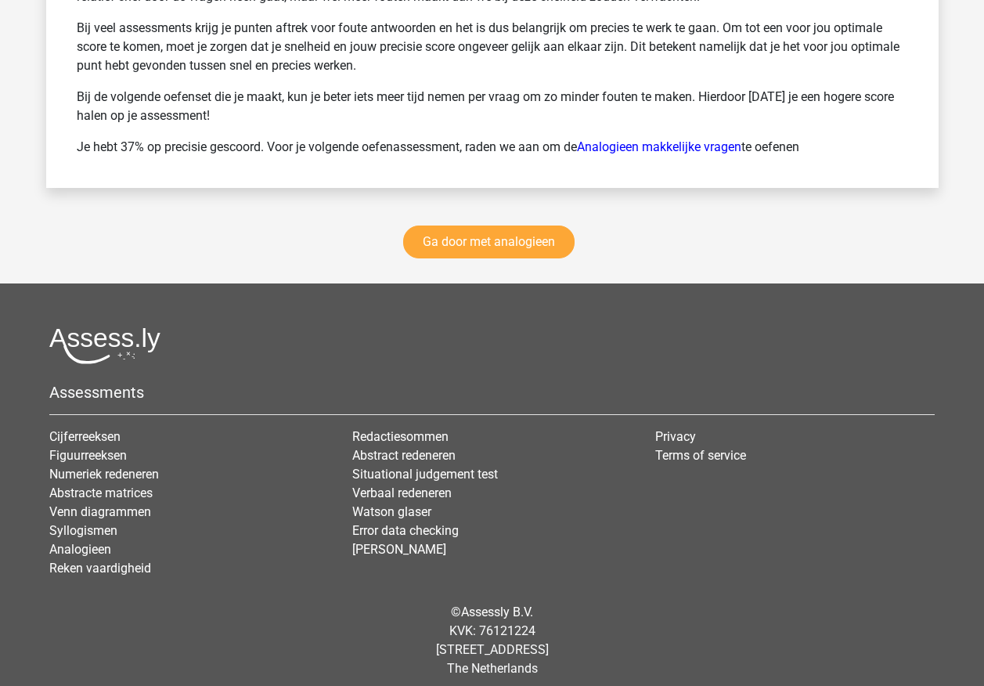
scroll to position [2224, 0]
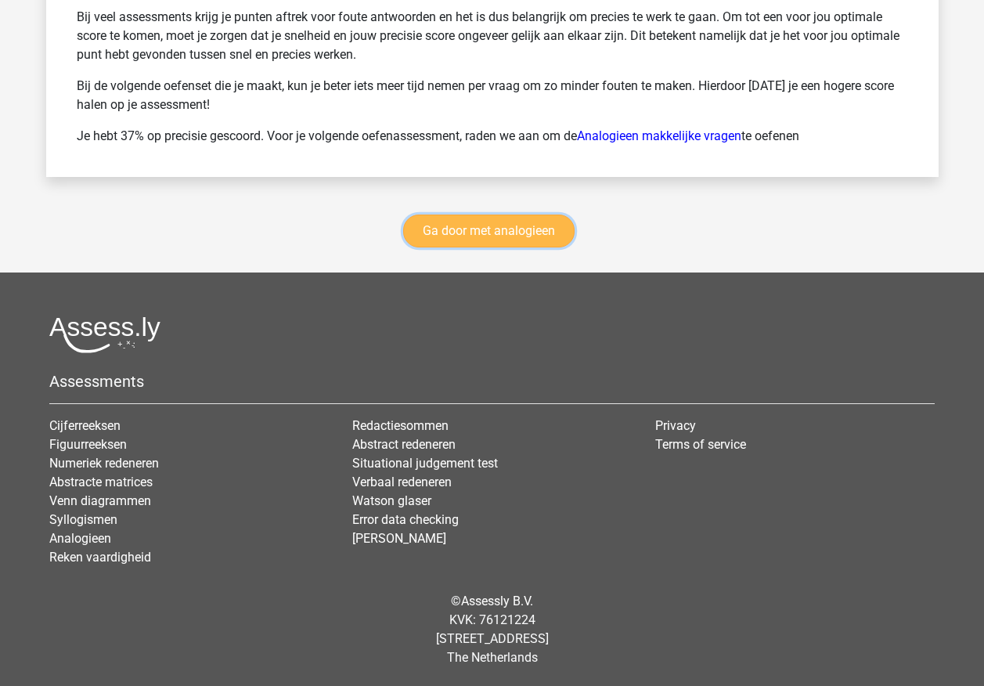
click at [510, 232] on link "Ga door met analogieen" at bounding box center [488, 231] width 171 height 33
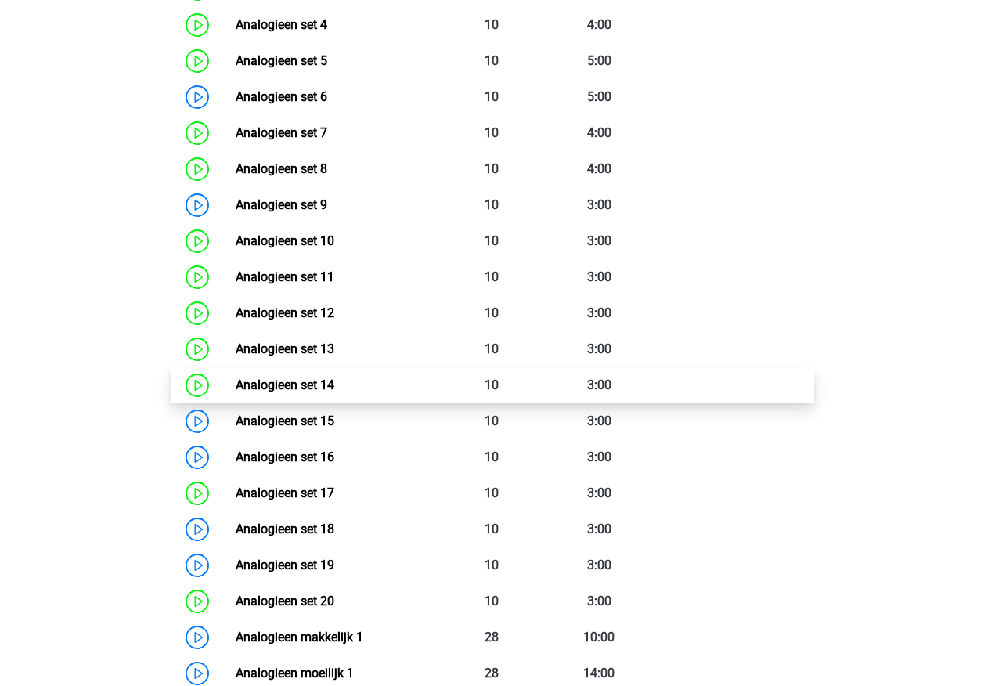
scroll to position [956, 0]
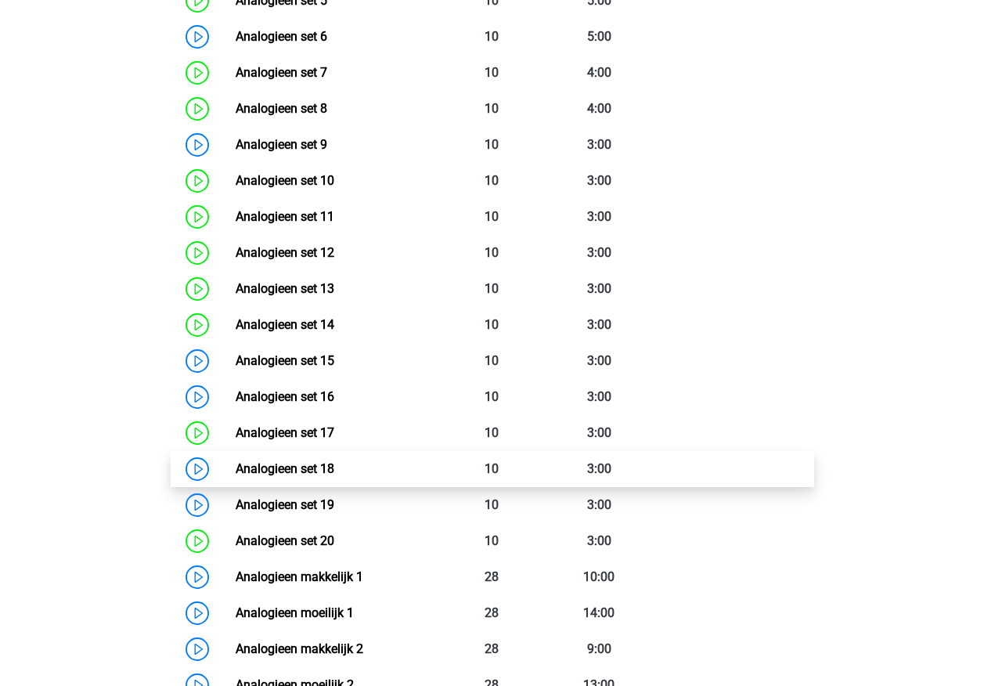
click at [268, 476] on link "Analogieen set 18" at bounding box center [285, 468] width 99 height 15
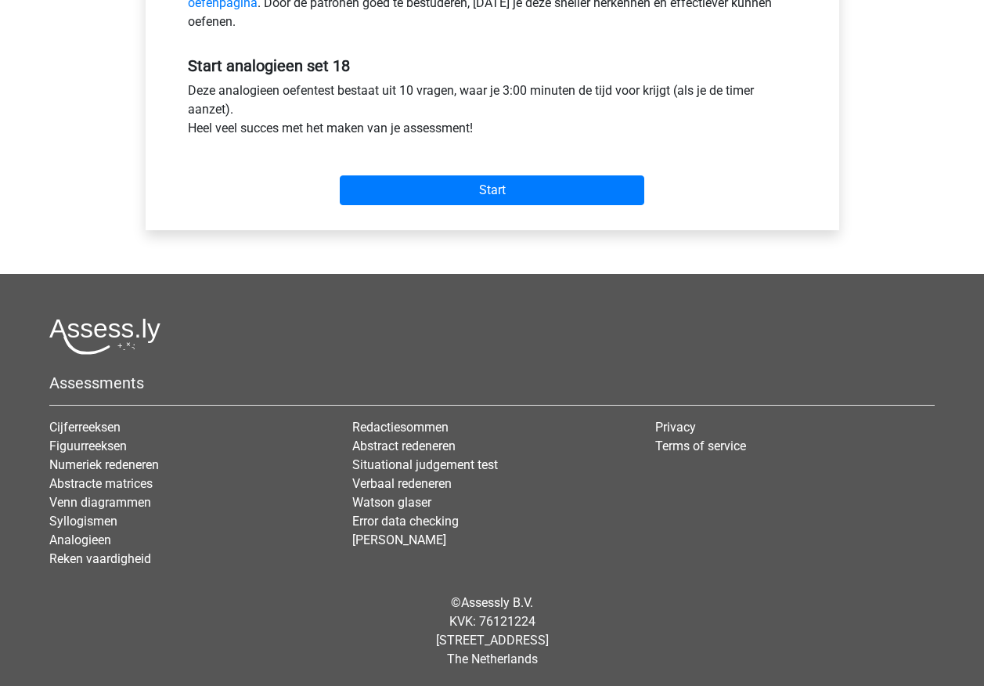
scroll to position [551, 0]
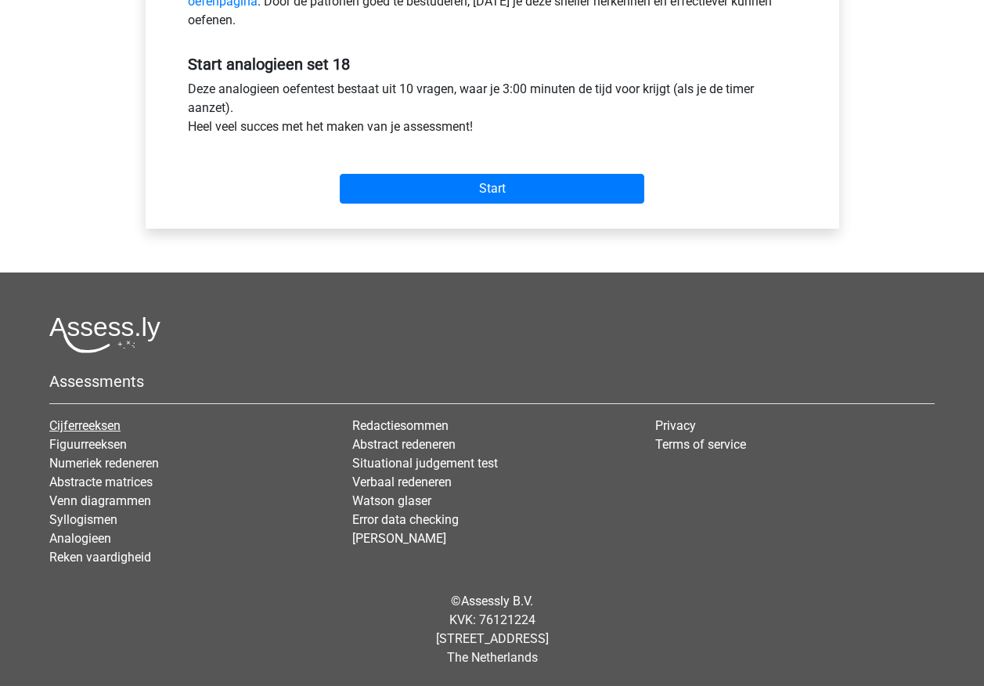
click at [93, 424] on link "Cijferreeksen" at bounding box center [84, 425] width 71 height 15
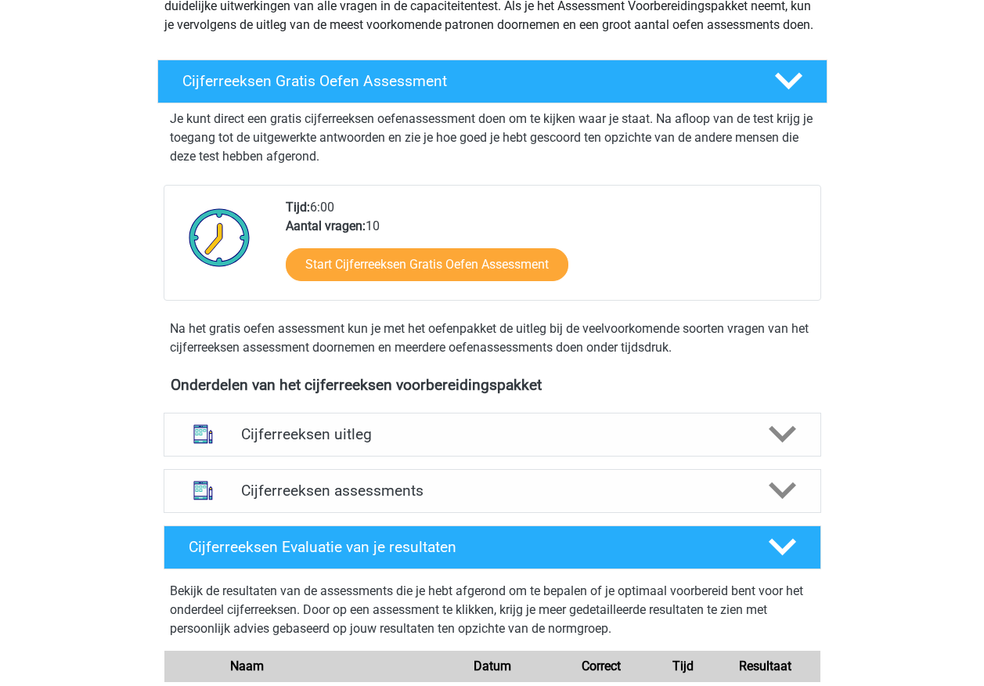
scroll to position [235, 0]
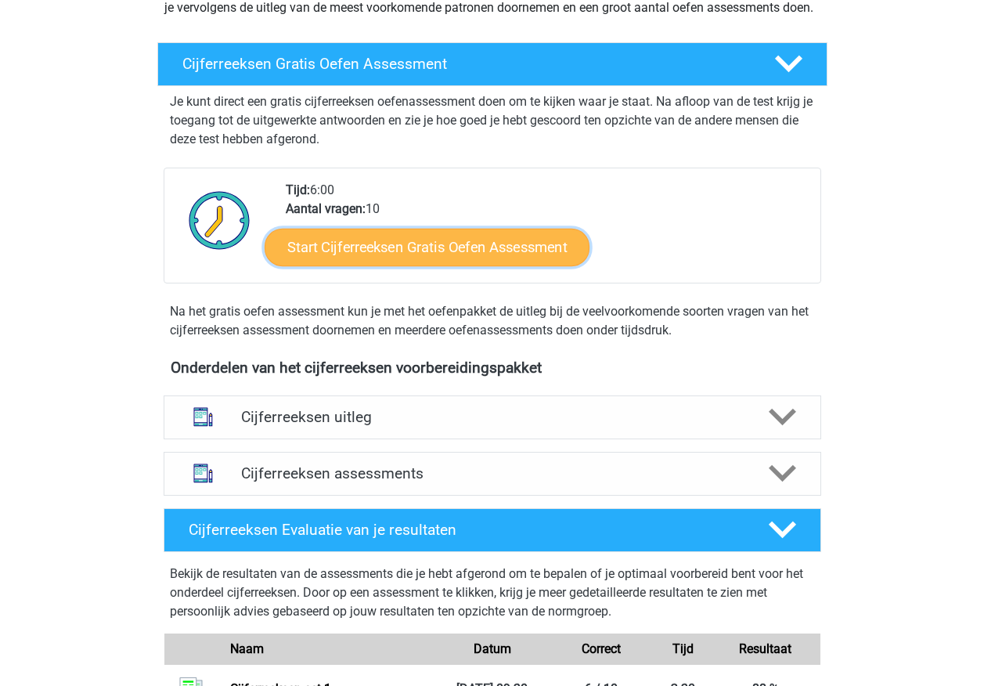
click at [337, 265] on link "Start Cijferreeksen Gratis Oefen Assessment" at bounding box center [427, 247] width 325 height 38
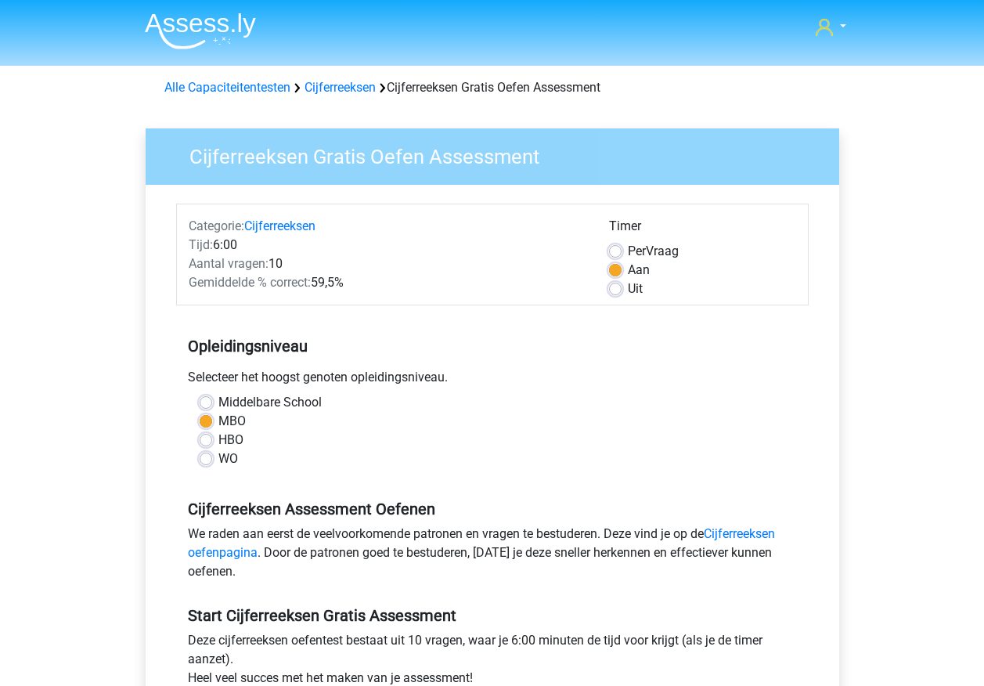
scroll to position [392, 0]
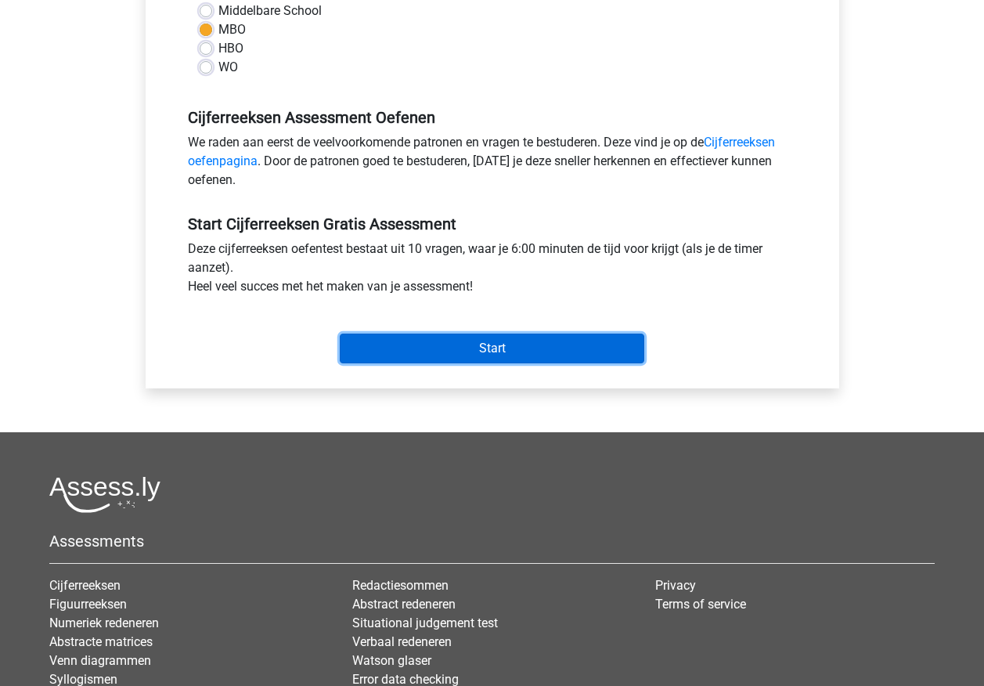
click at [373, 349] on input "Start" at bounding box center [492, 349] width 305 height 30
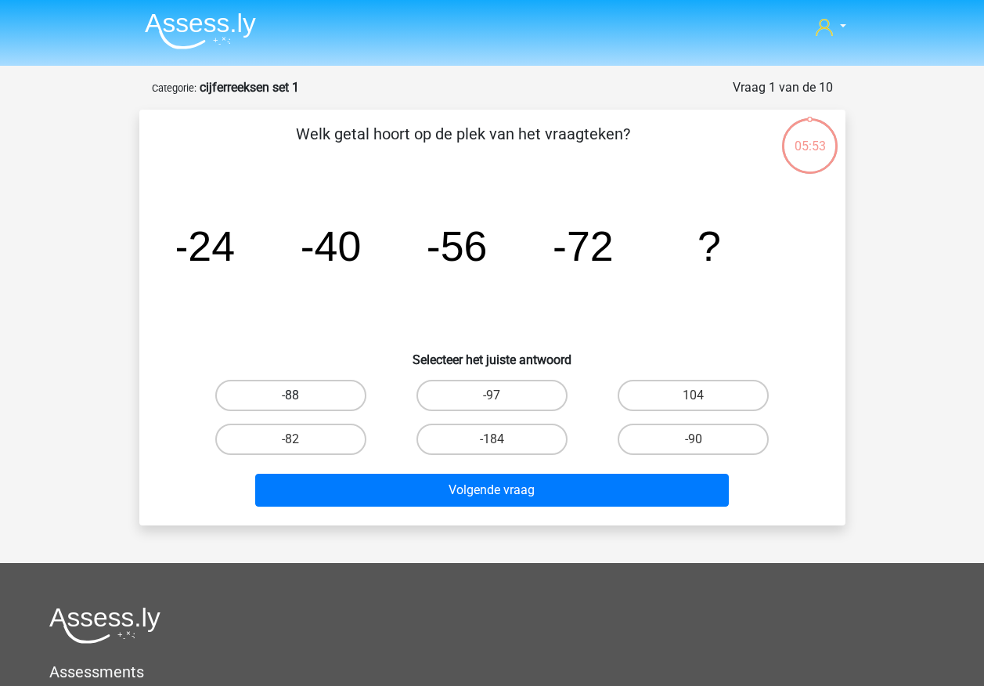
click at [245, 396] on label "-88" at bounding box center [290, 395] width 151 height 31
click at [290, 396] on input "-88" at bounding box center [295, 400] width 10 height 10
radio input "true"
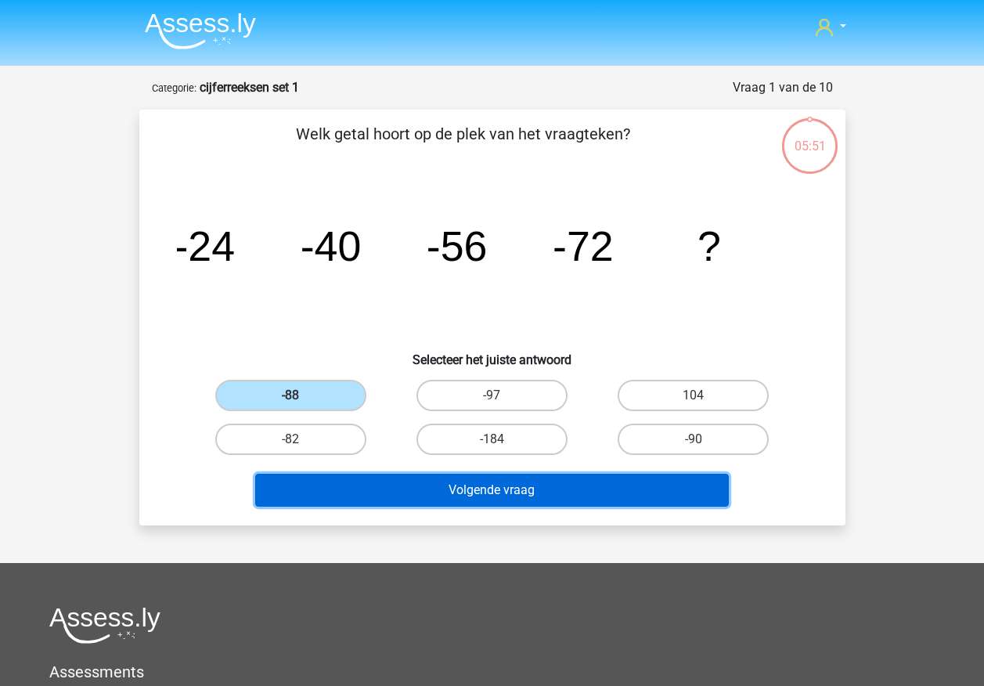
click at [328, 503] on button "Volgende vraag" at bounding box center [492, 490] width 474 height 33
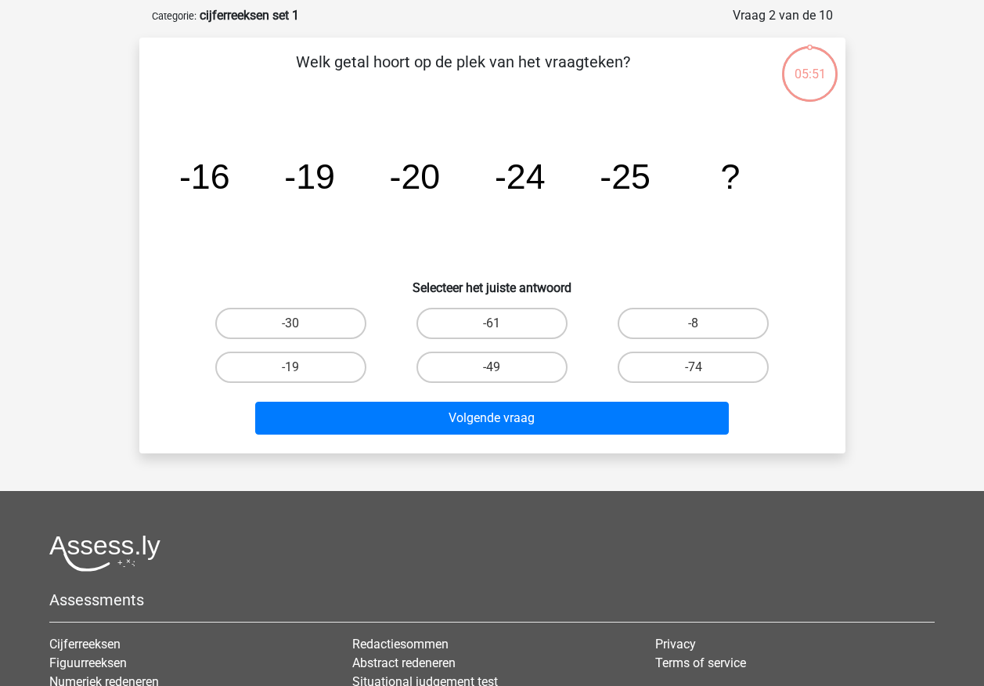
scroll to position [78, 0]
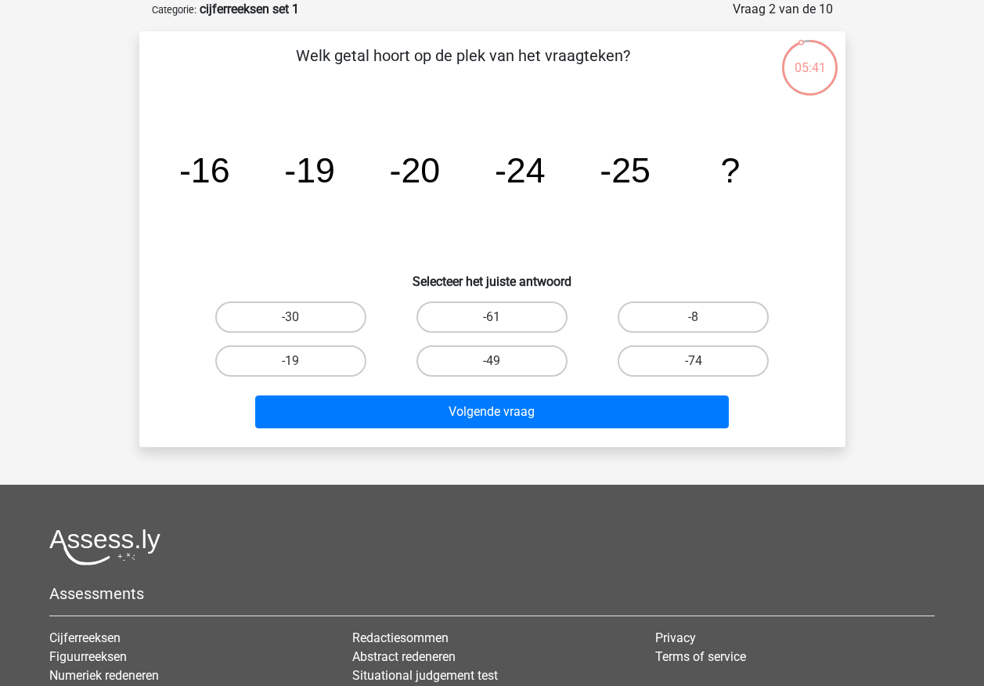
click at [301, 320] on input "-30" at bounding box center [295, 322] width 10 height 10
radio input "true"
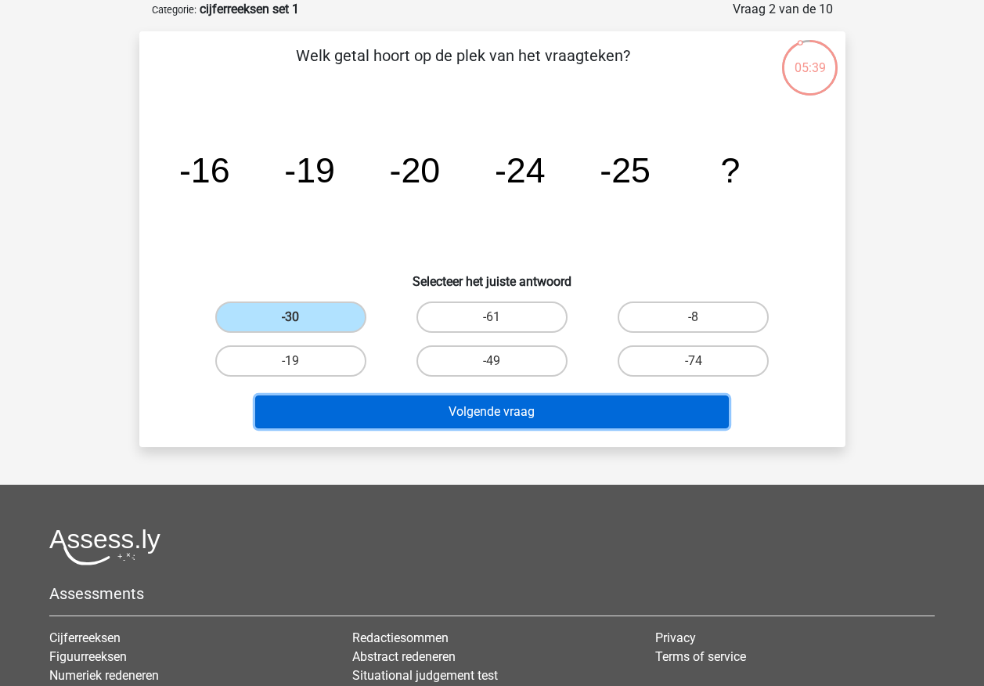
click at [324, 412] on button "Volgende vraag" at bounding box center [492, 411] width 474 height 33
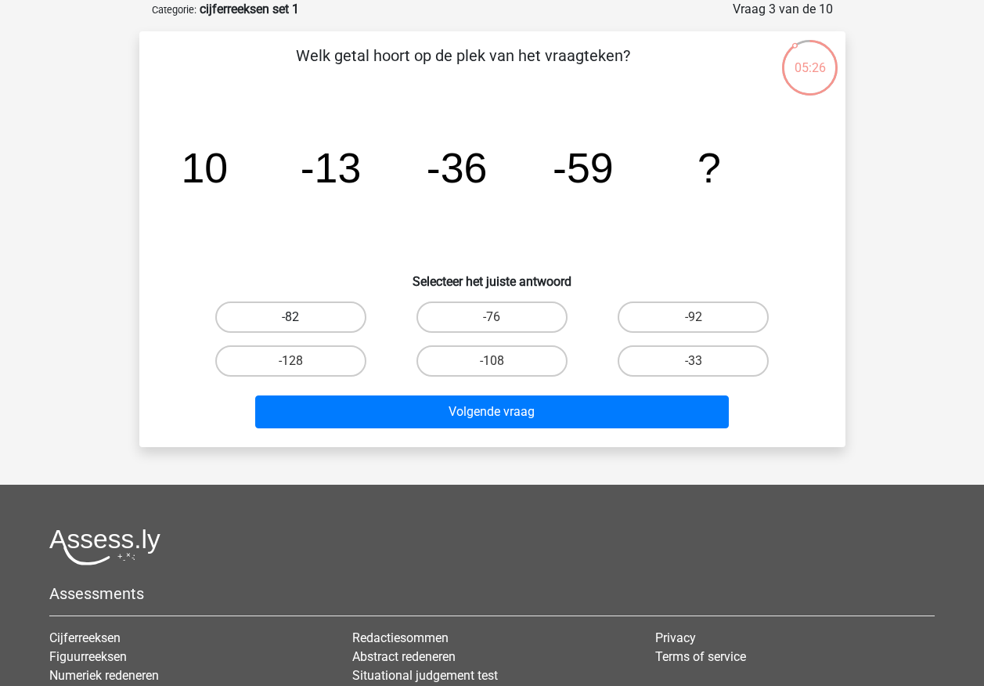
click at [302, 312] on label "-82" at bounding box center [290, 316] width 151 height 31
click at [301, 317] on input "-82" at bounding box center [295, 322] width 10 height 10
radio input "true"
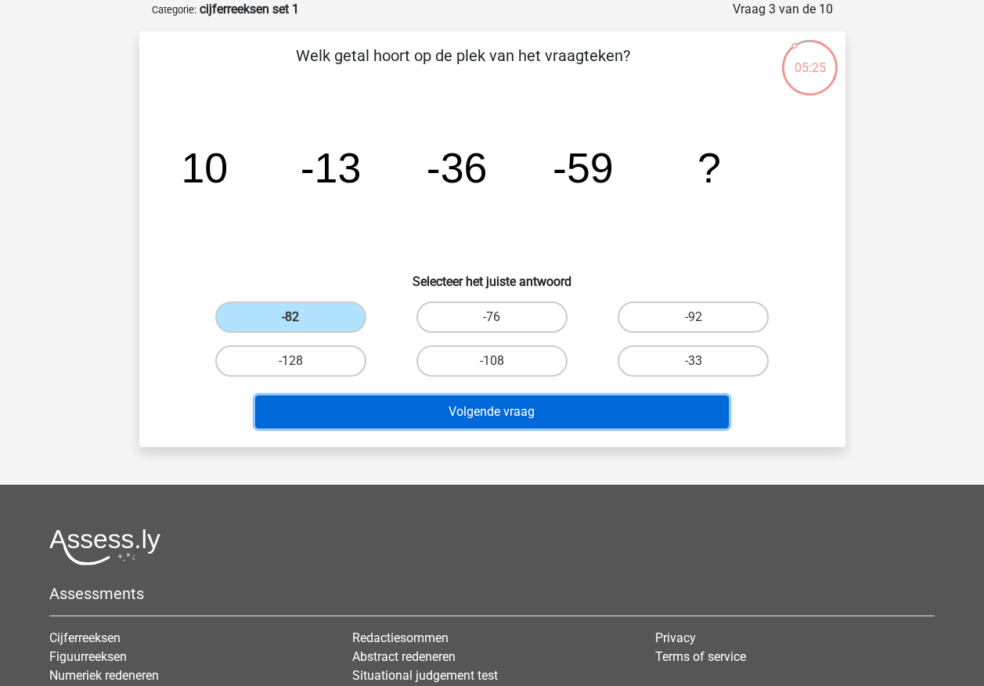
click at [344, 420] on button "Volgende vraag" at bounding box center [492, 411] width 474 height 33
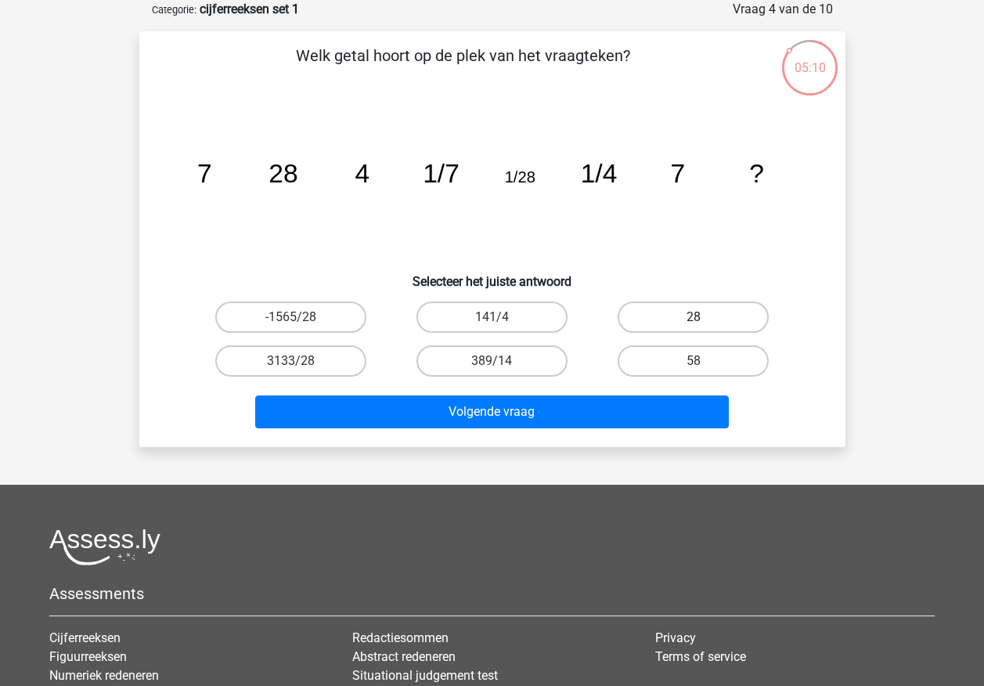
click at [647, 319] on label "28" at bounding box center [693, 316] width 151 height 31
click at [694, 319] on input "28" at bounding box center [699, 322] width 10 height 10
radio input "true"
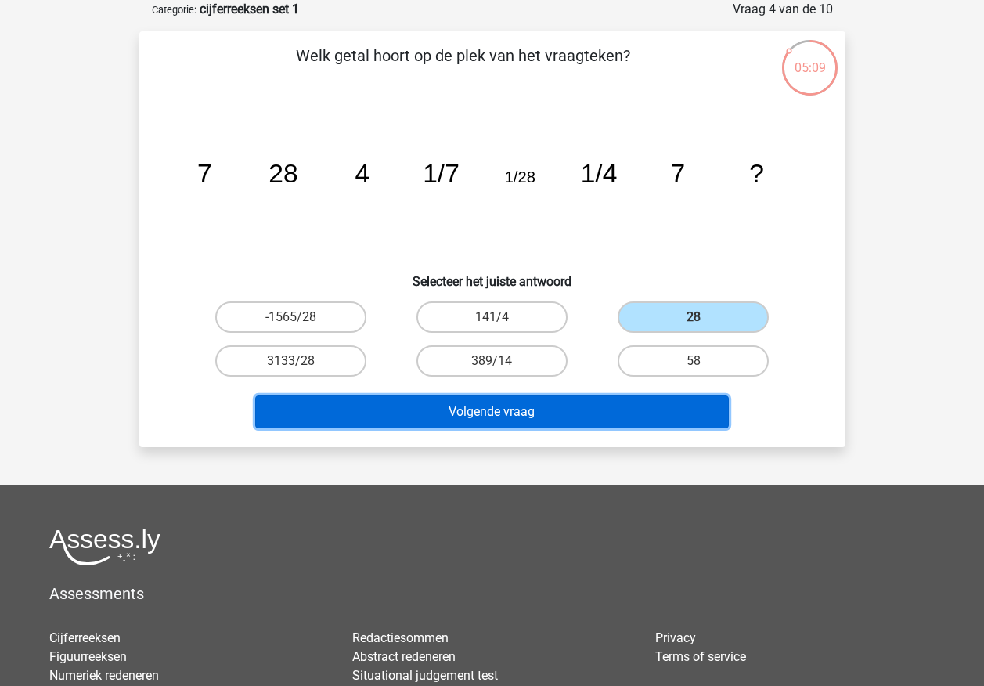
click at [614, 402] on button "Volgende vraag" at bounding box center [492, 411] width 474 height 33
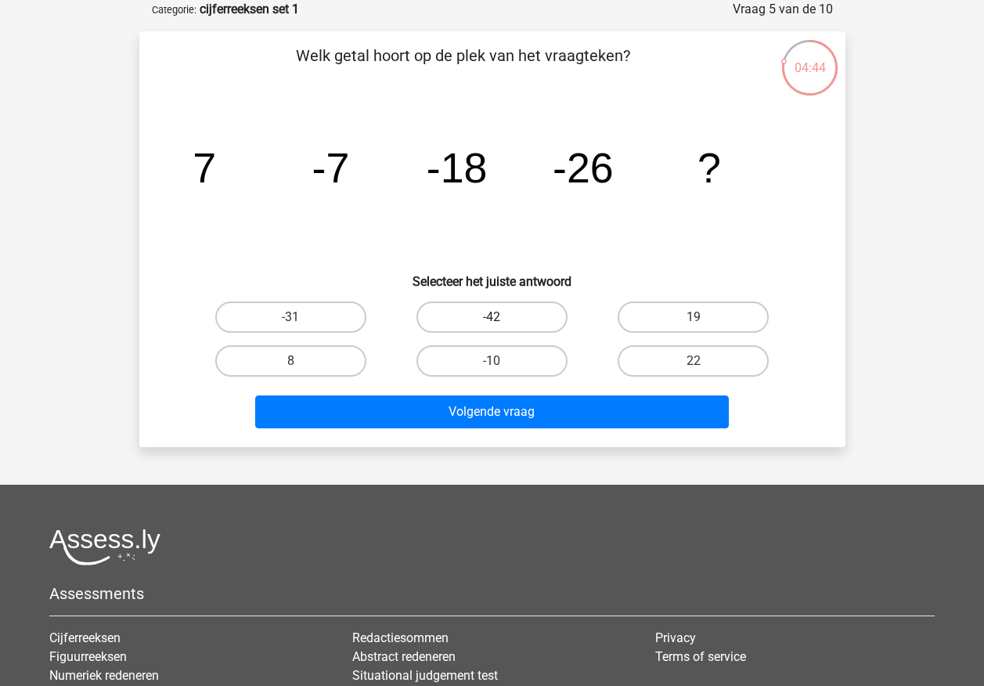
click at [464, 315] on label "-42" at bounding box center [492, 316] width 151 height 31
click at [492, 317] on input "-42" at bounding box center [497, 322] width 10 height 10
radio input "true"
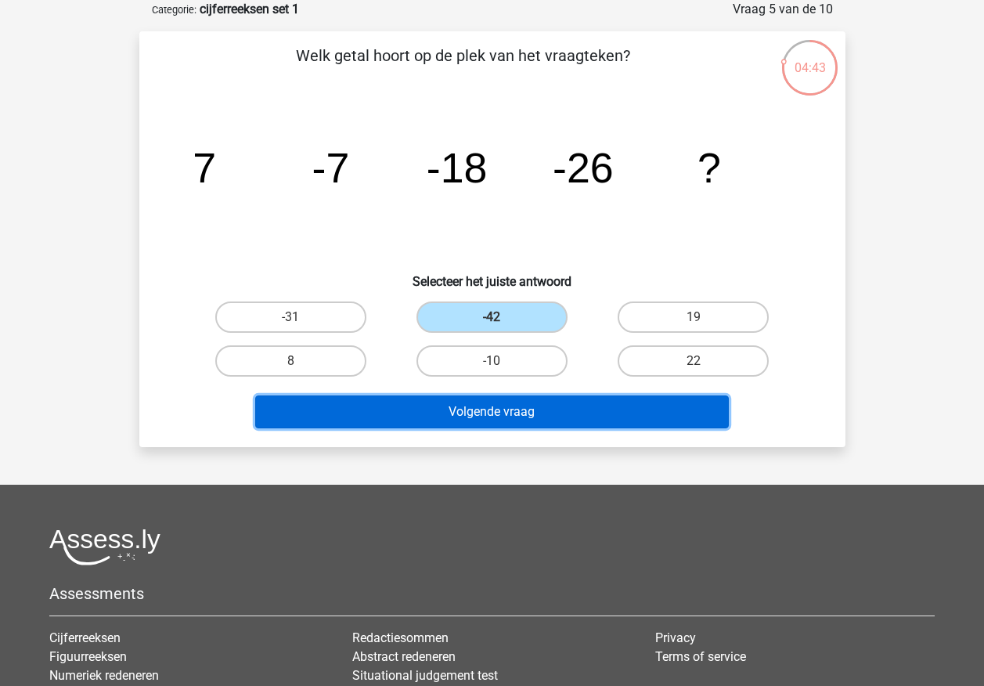
click at [482, 407] on button "Volgende vraag" at bounding box center [492, 411] width 474 height 33
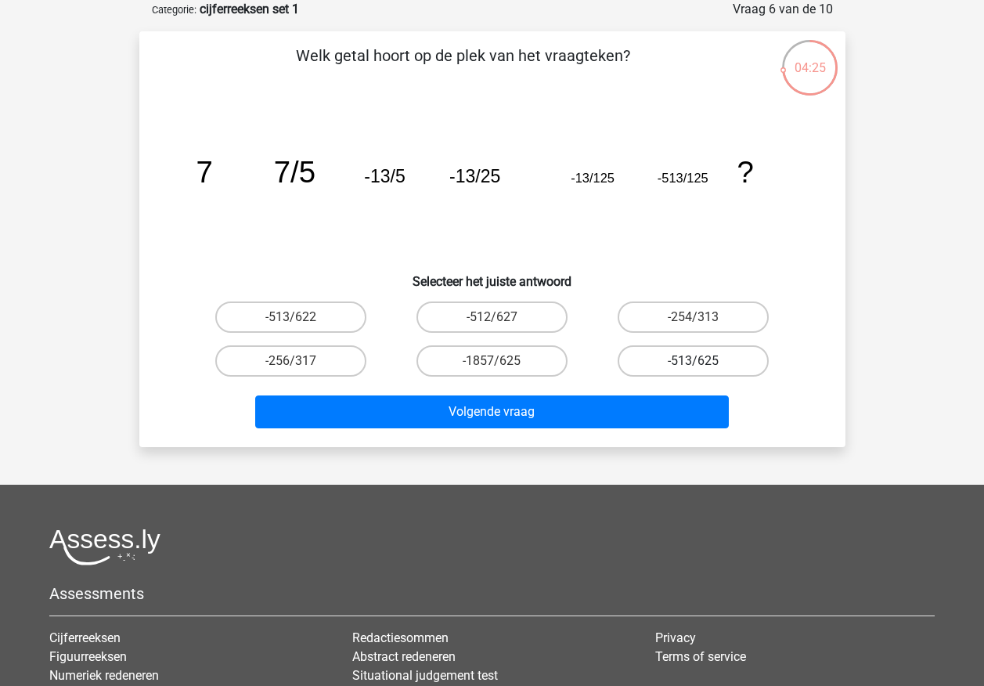
click at [648, 357] on label "-513/625" at bounding box center [693, 360] width 151 height 31
click at [694, 361] on input "-513/625" at bounding box center [699, 366] width 10 height 10
radio input "true"
click at [648, 357] on label "-513/625" at bounding box center [693, 360] width 151 height 31
click at [694, 361] on input "-513/625" at bounding box center [699, 366] width 10 height 10
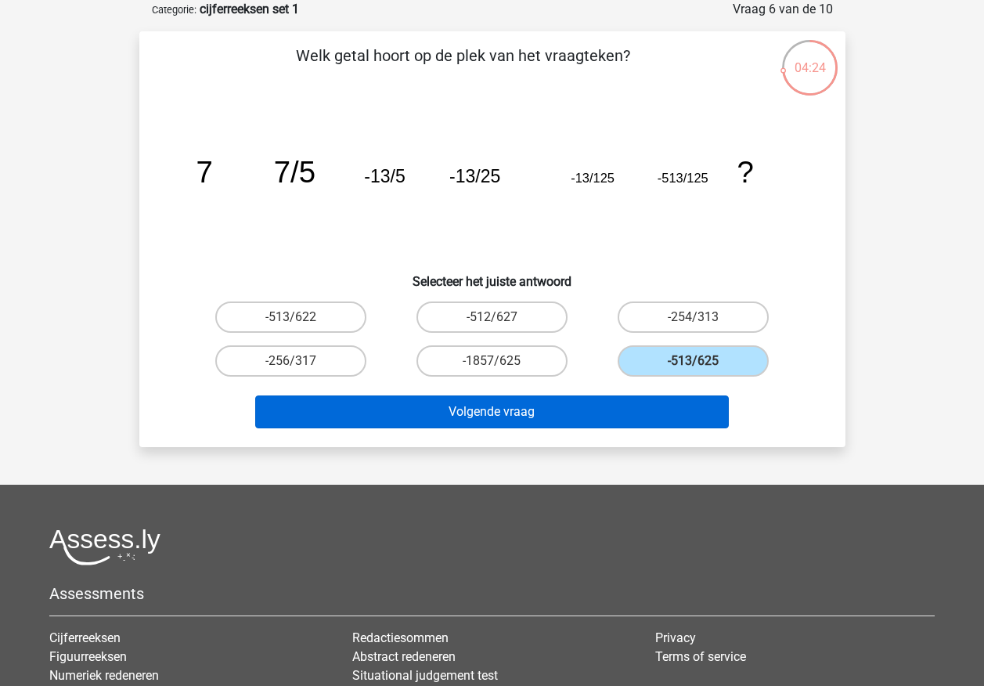
click at [642, 395] on div "Volgende vraag" at bounding box center [492, 409] width 656 height 52
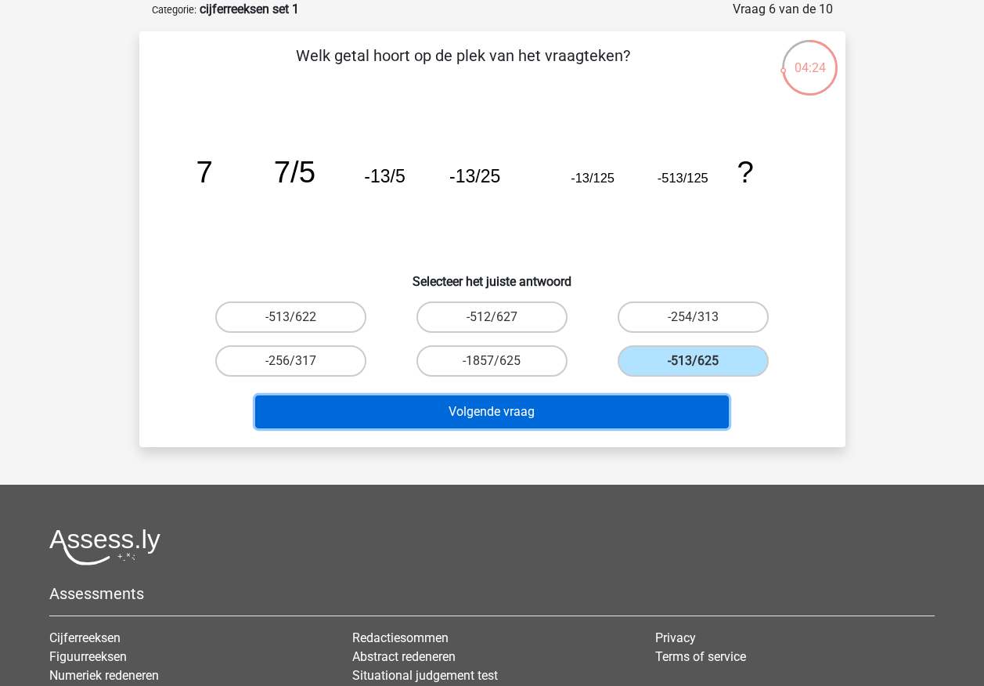
click at [642, 395] on button "Volgende vraag" at bounding box center [492, 411] width 474 height 33
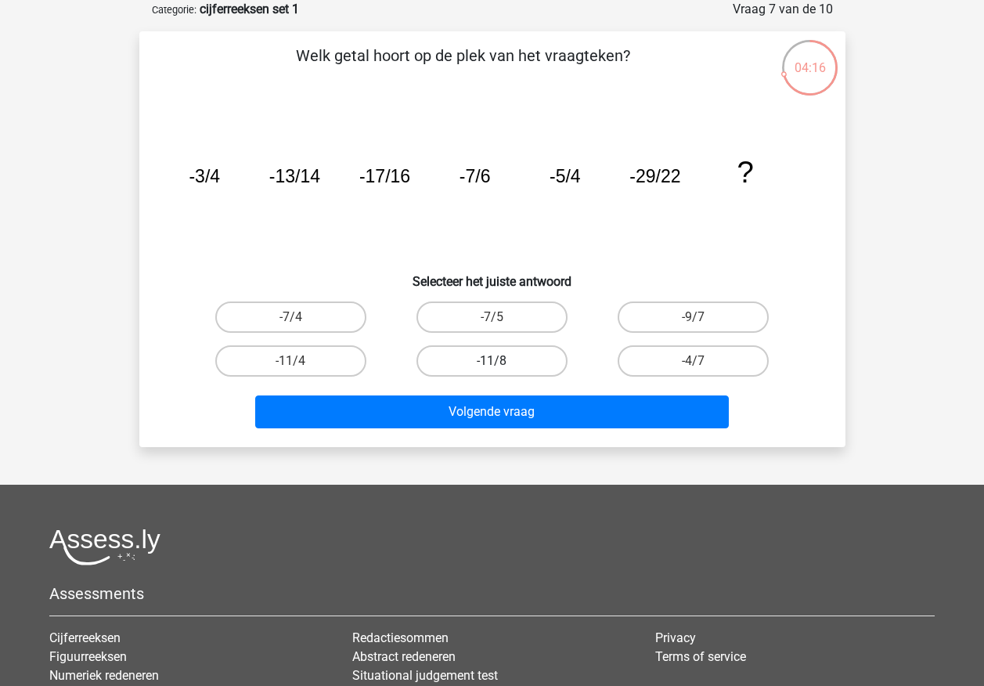
click at [521, 358] on label "-11/8" at bounding box center [492, 360] width 151 height 31
click at [502, 361] on input "-11/8" at bounding box center [497, 366] width 10 height 10
radio input "true"
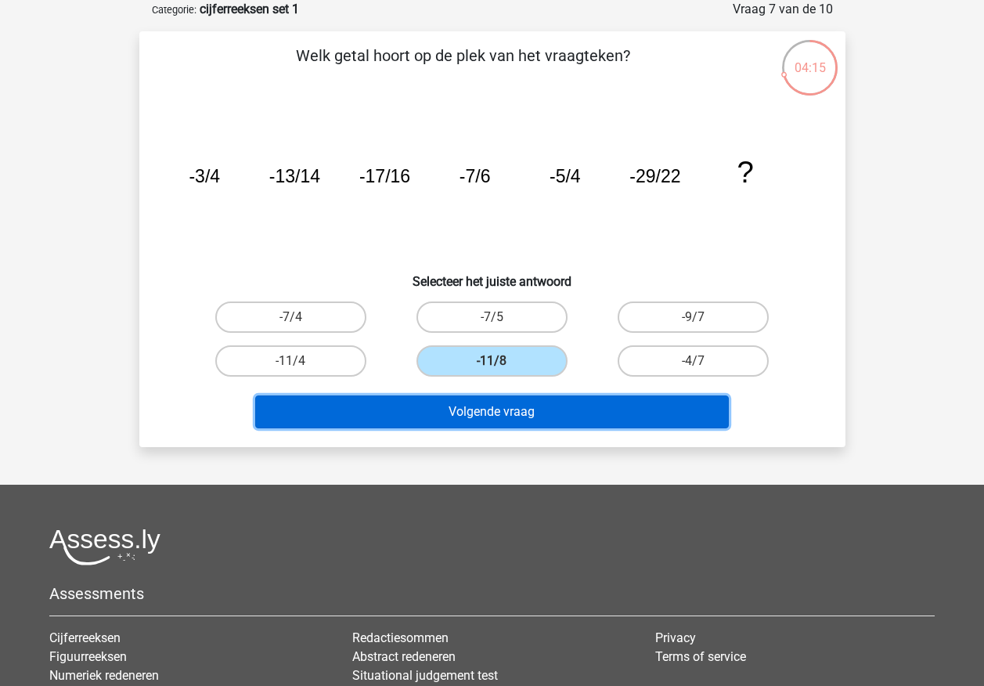
click at [530, 408] on button "Volgende vraag" at bounding box center [492, 411] width 474 height 33
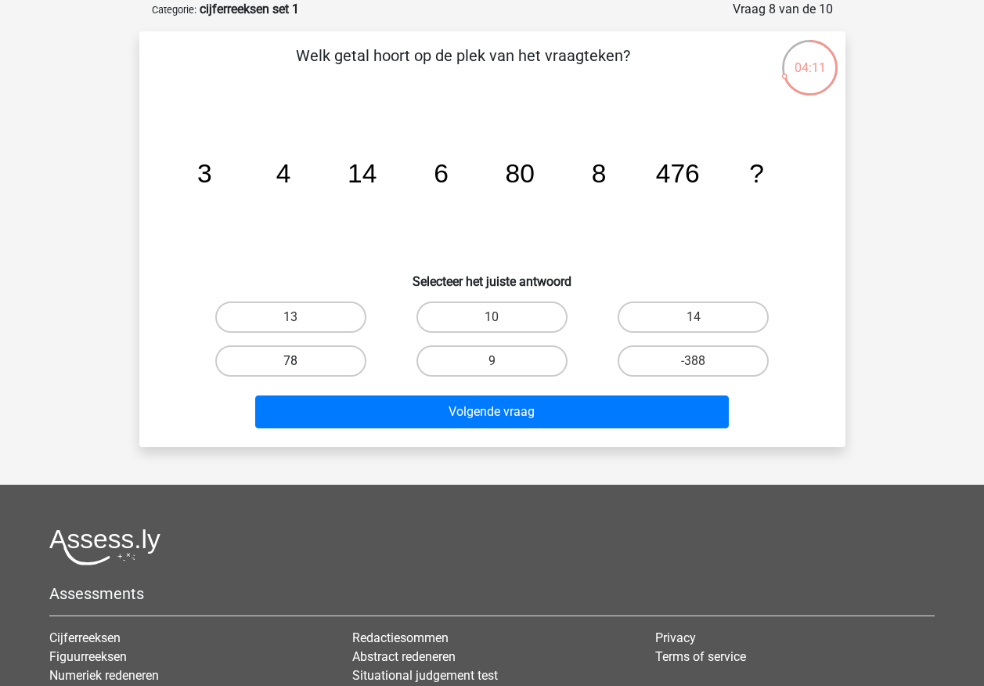
click at [320, 357] on label "78" at bounding box center [290, 360] width 151 height 31
click at [301, 361] on input "78" at bounding box center [295, 366] width 10 height 10
radio input "true"
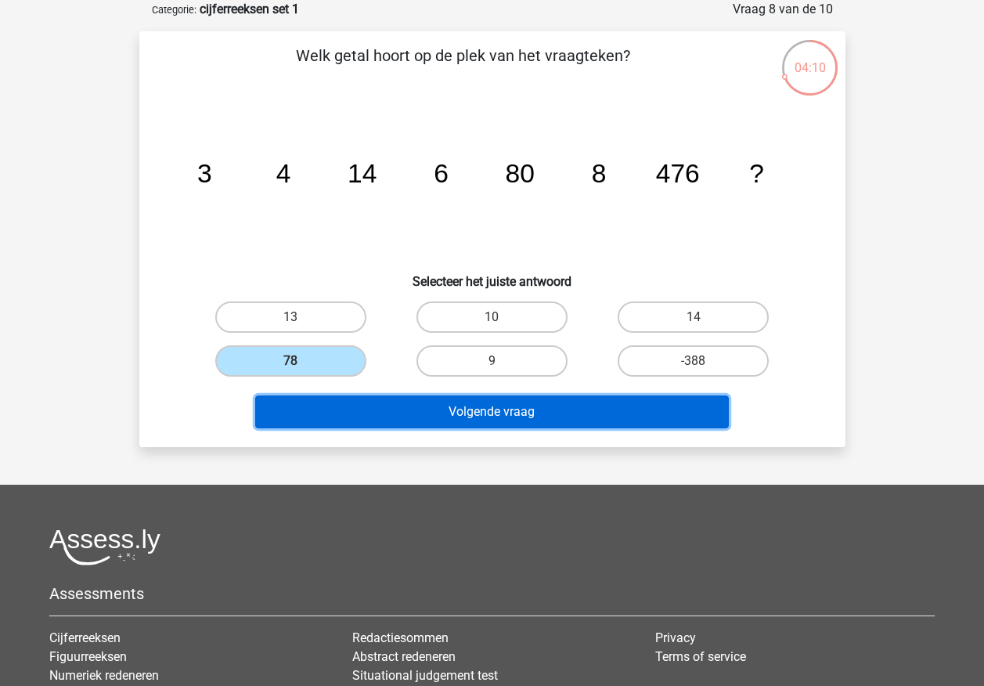
click at [366, 409] on button "Volgende vraag" at bounding box center [492, 411] width 474 height 33
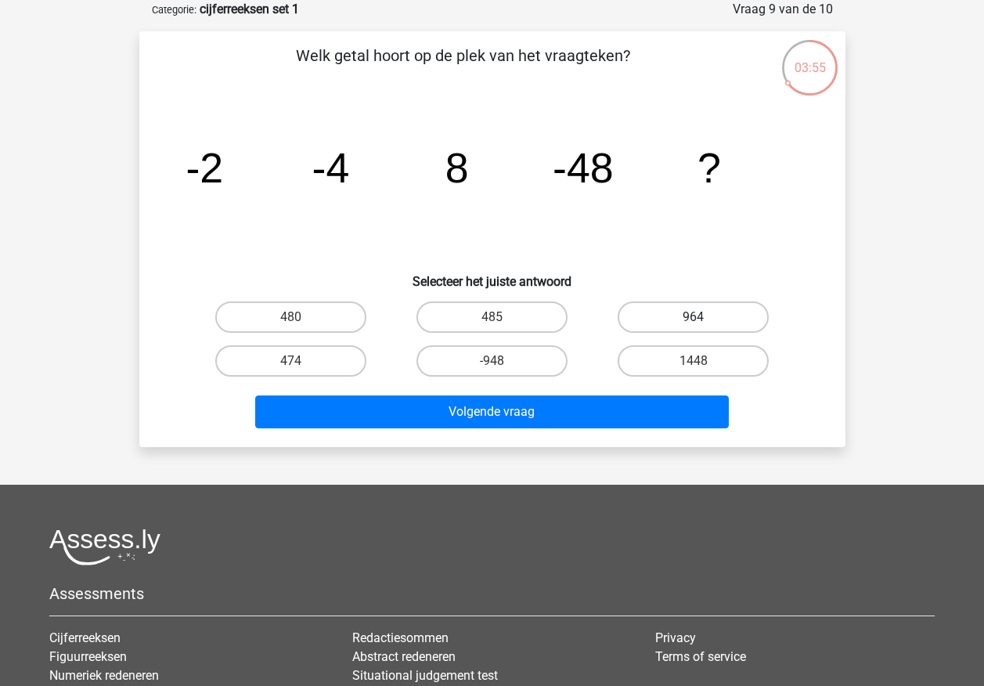
click at [668, 312] on label "964" at bounding box center [693, 316] width 151 height 31
click at [694, 317] on input "964" at bounding box center [699, 322] width 10 height 10
radio input "true"
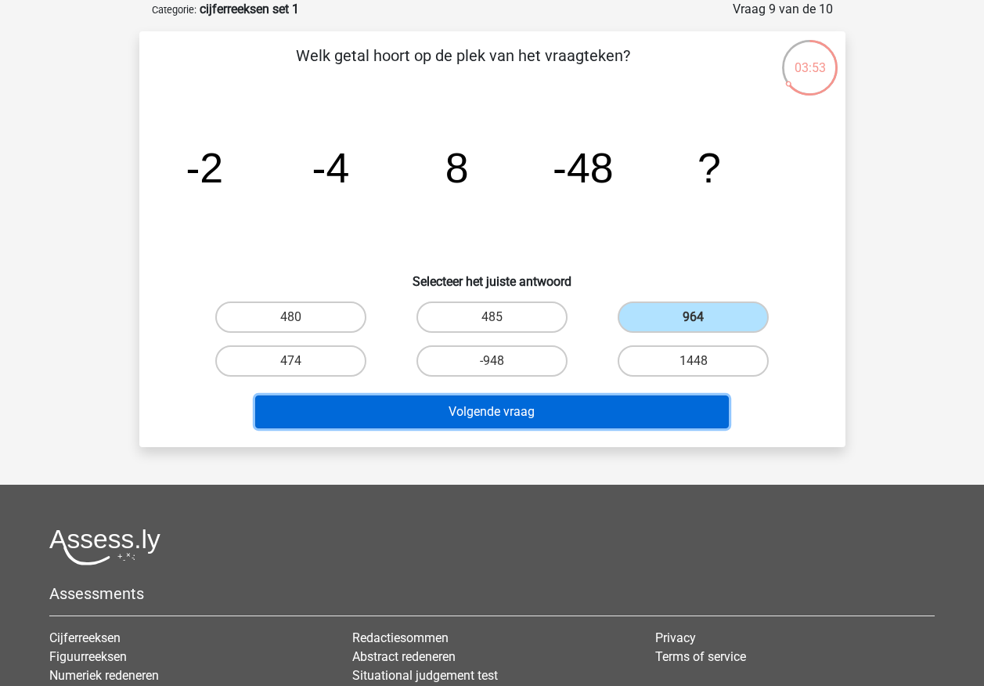
click at [596, 397] on button "Volgende vraag" at bounding box center [492, 411] width 474 height 33
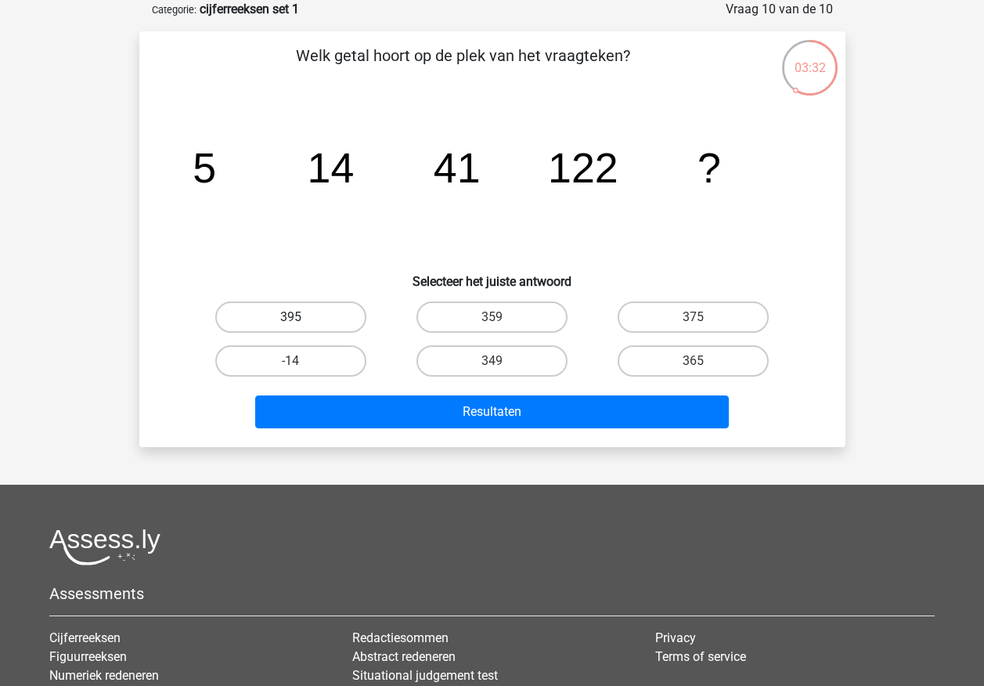
click at [353, 321] on label "395" at bounding box center [290, 316] width 151 height 31
click at [301, 321] on input "395" at bounding box center [295, 322] width 10 height 10
radio input "true"
drag, startPoint x: 353, startPoint y: 321, endPoint x: 385, endPoint y: 364, distance: 53.7
click at [355, 321] on label "395" at bounding box center [290, 316] width 151 height 31
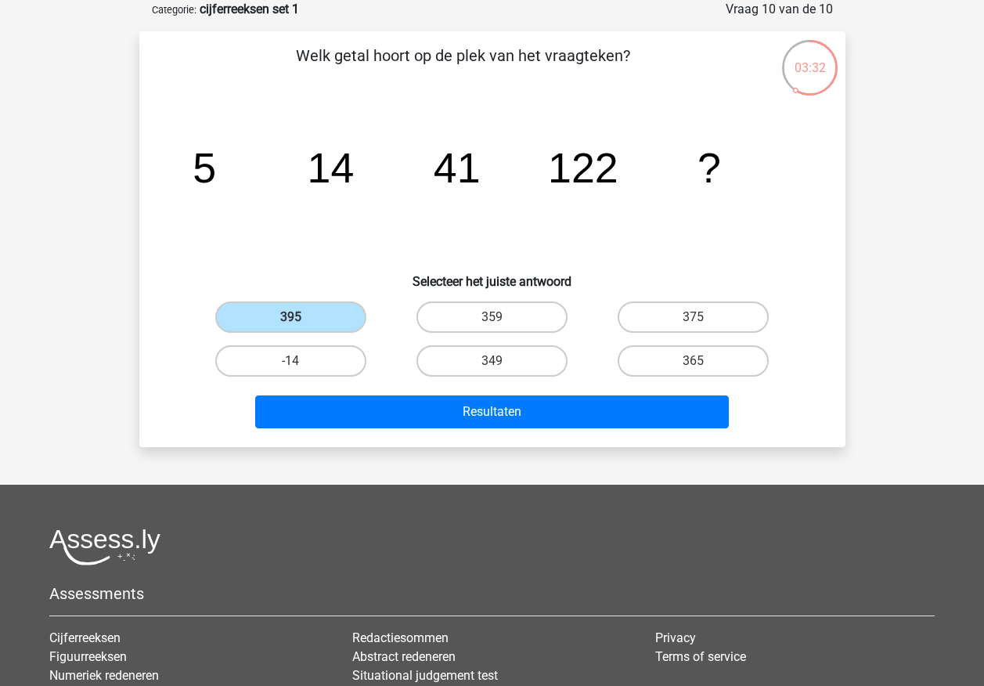
click at [301, 321] on input "395" at bounding box center [295, 322] width 10 height 10
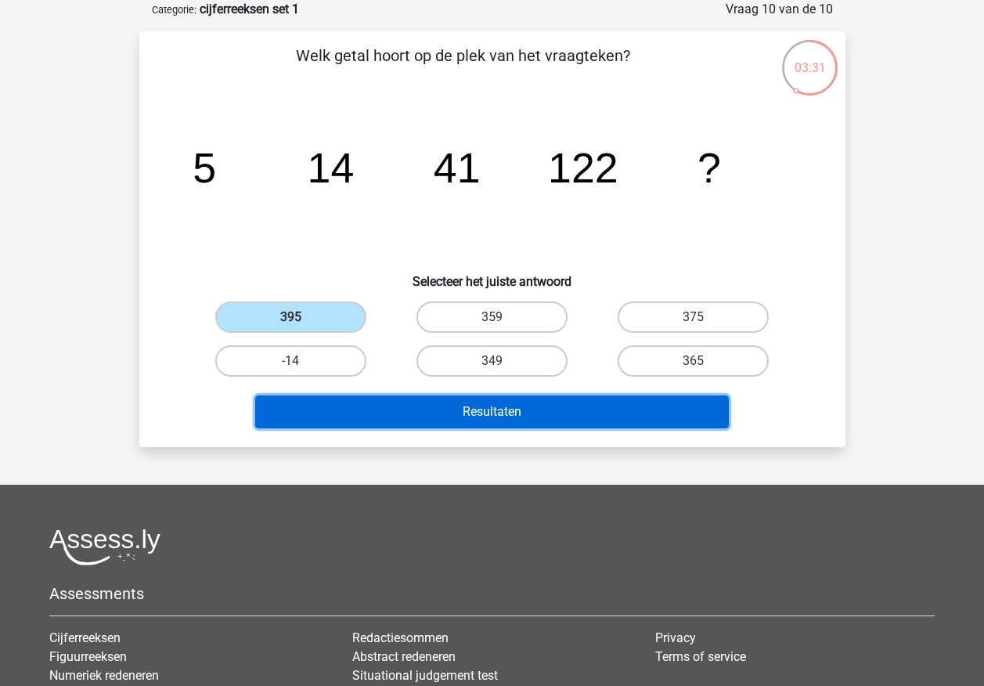
click at [411, 410] on button "Resultaten" at bounding box center [492, 411] width 474 height 33
click at [366, 417] on button "Resultaten" at bounding box center [492, 411] width 474 height 33
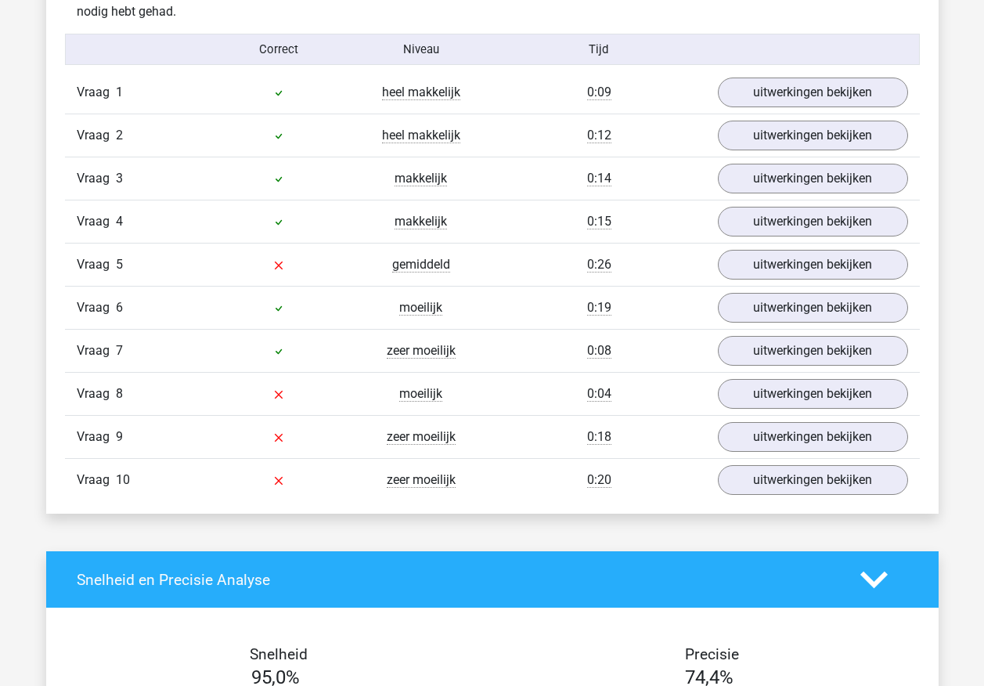
scroll to position [1018, 0]
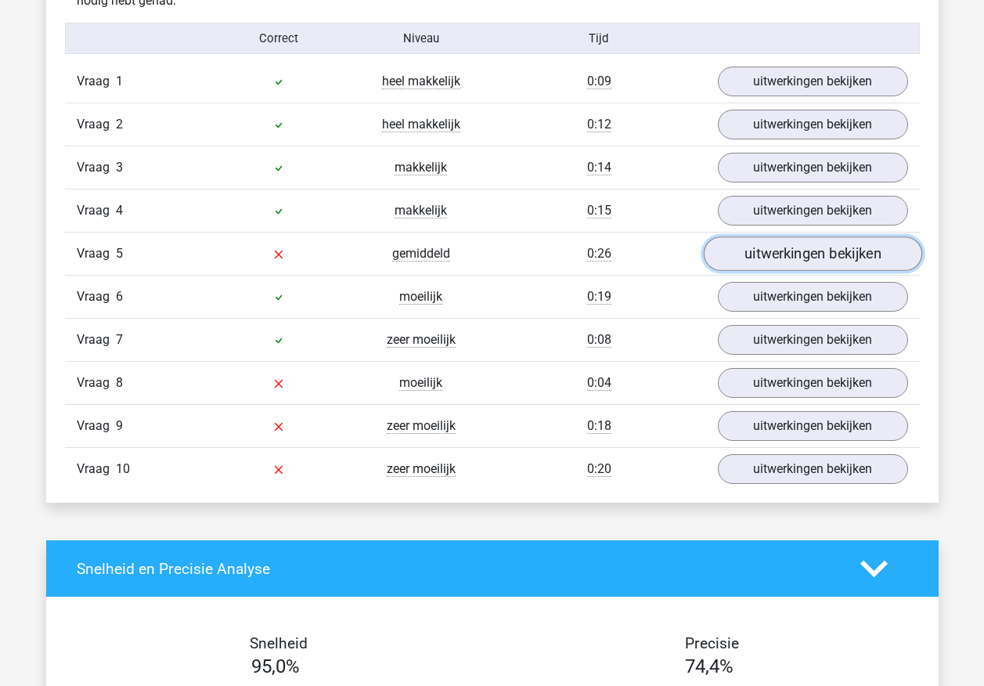
click at [753, 257] on link "uitwerkingen bekijken" at bounding box center [812, 253] width 218 height 34
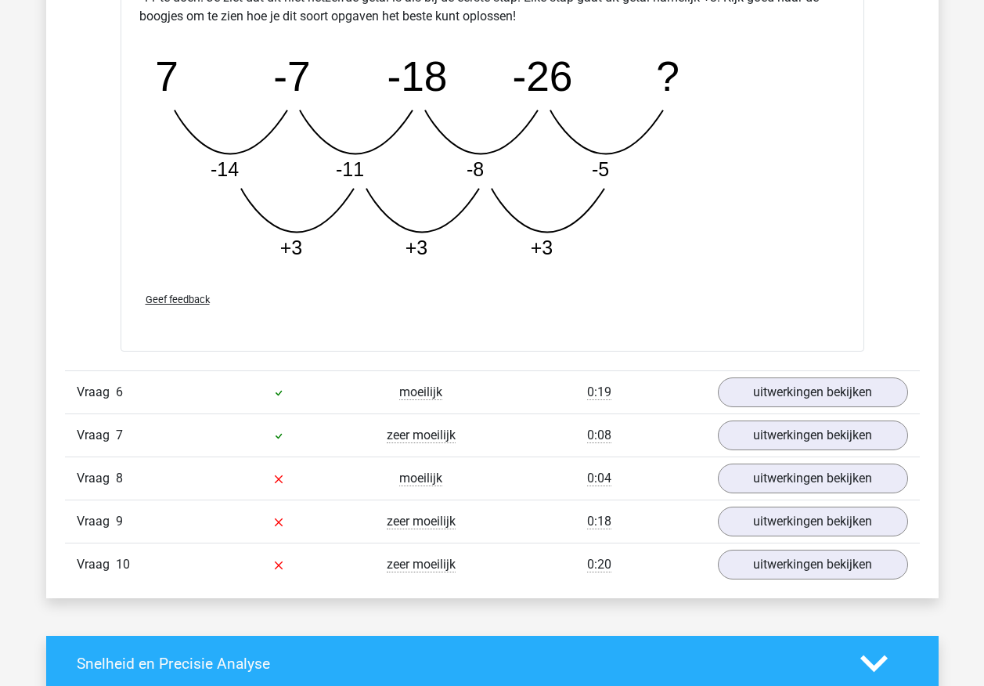
scroll to position [1801, 0]
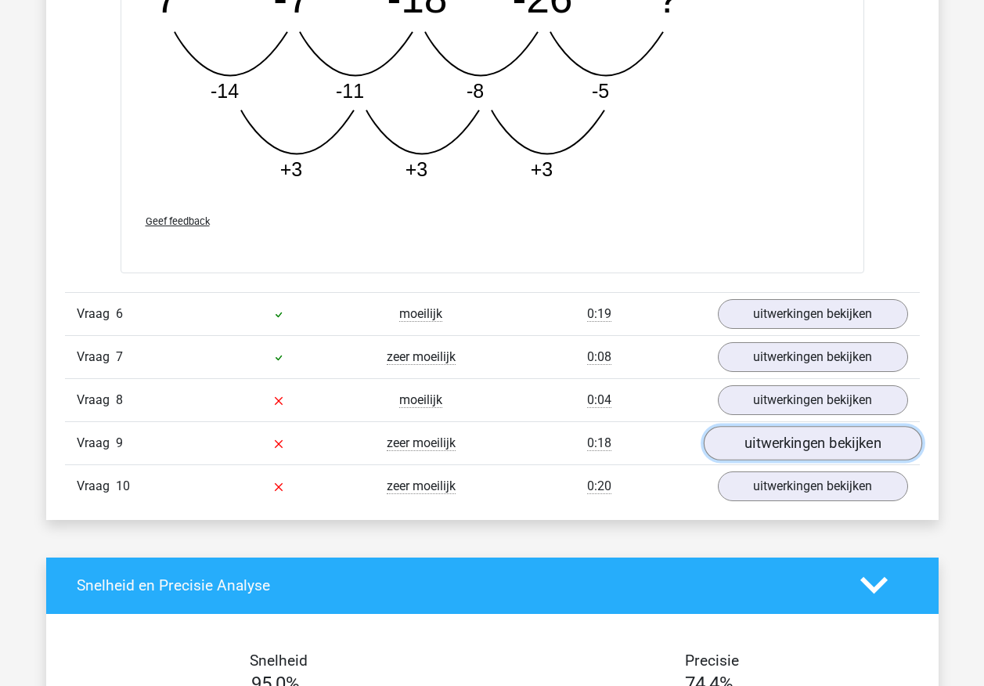
click at [730, 440] on link "uitwerkingen bekijken" at bounding box center [812, 443] width 218 height 34
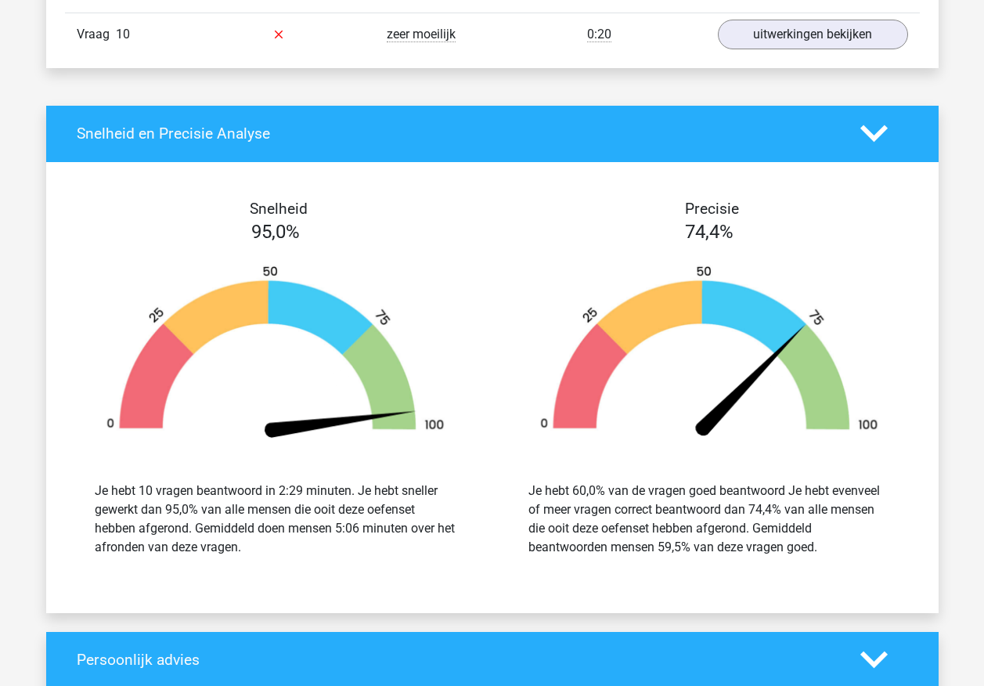
scroll to position [3054, 0]
